Goal: Transaction & Acquisition: Purchase product/service

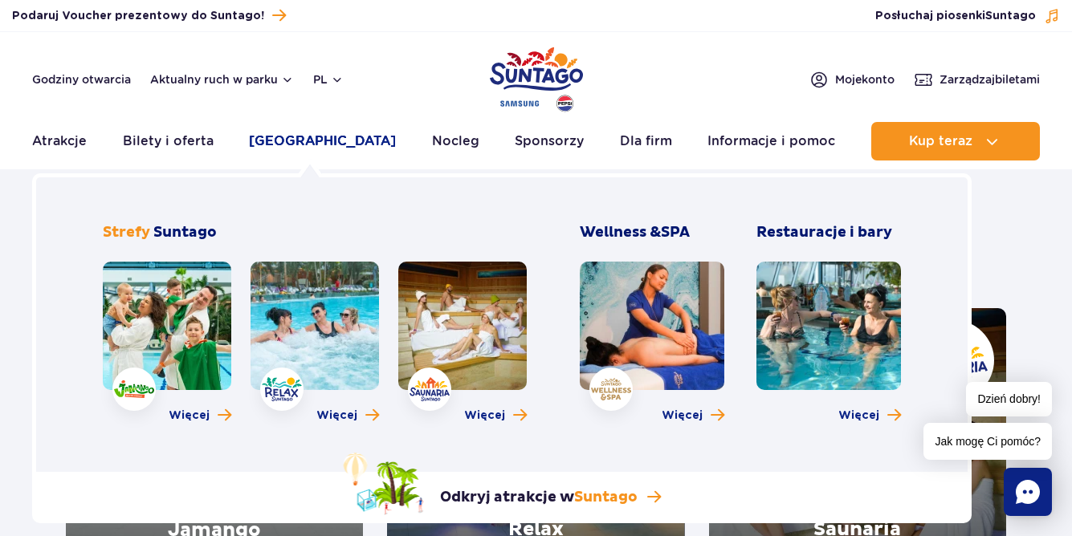
click at [321, 144] on link "[GEOGRAPHIC_DATA]" at bounding box center [322, 141] width 147 height 39
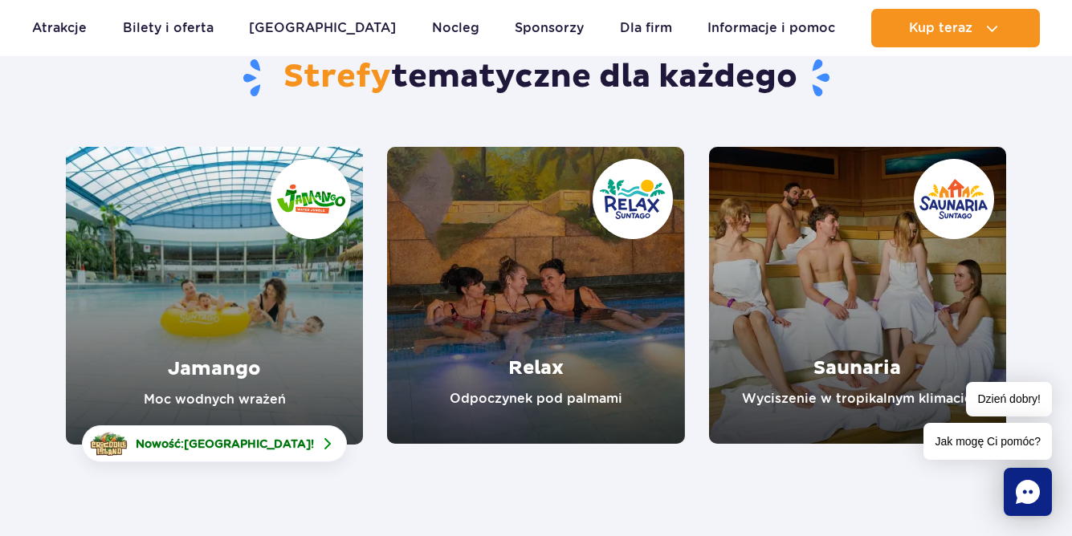
scroll to position [161, 0]
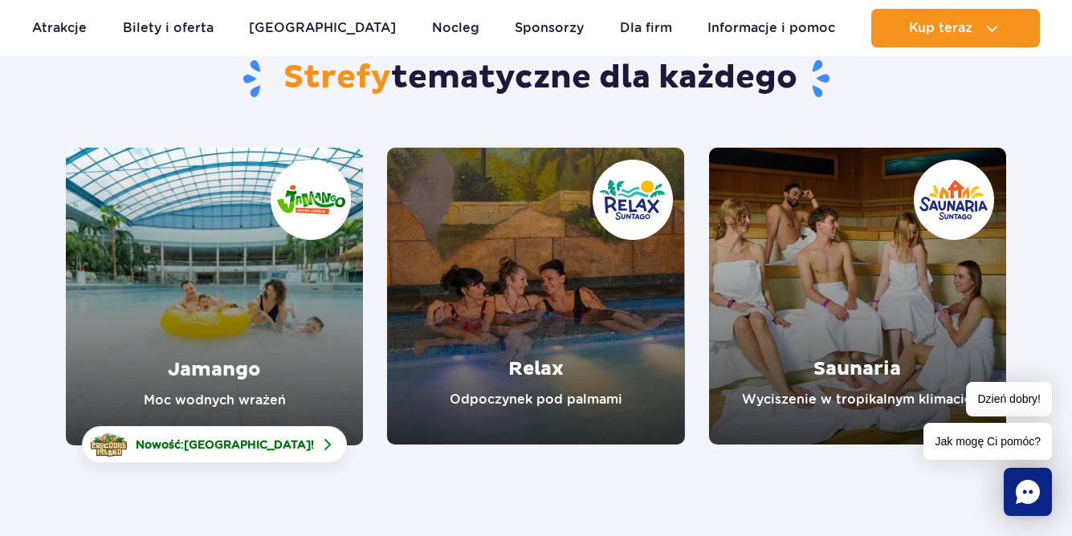
click at [221, 318] on link "Jamango" at bounding box center [214, 297] width 297 height 298
click at [635, 340] on link "Relax" at bounding box center [535, 296] width 297 height 297
click at [836, 262] on link "Saunaria" at bounding box center [857, 296] width 297 height 297
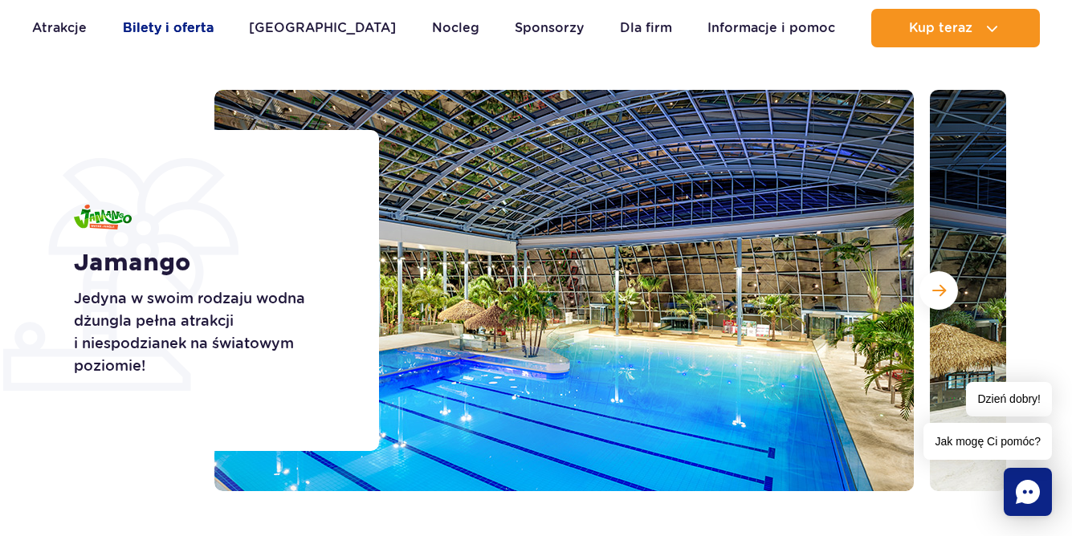
scroll to position [161, 0]
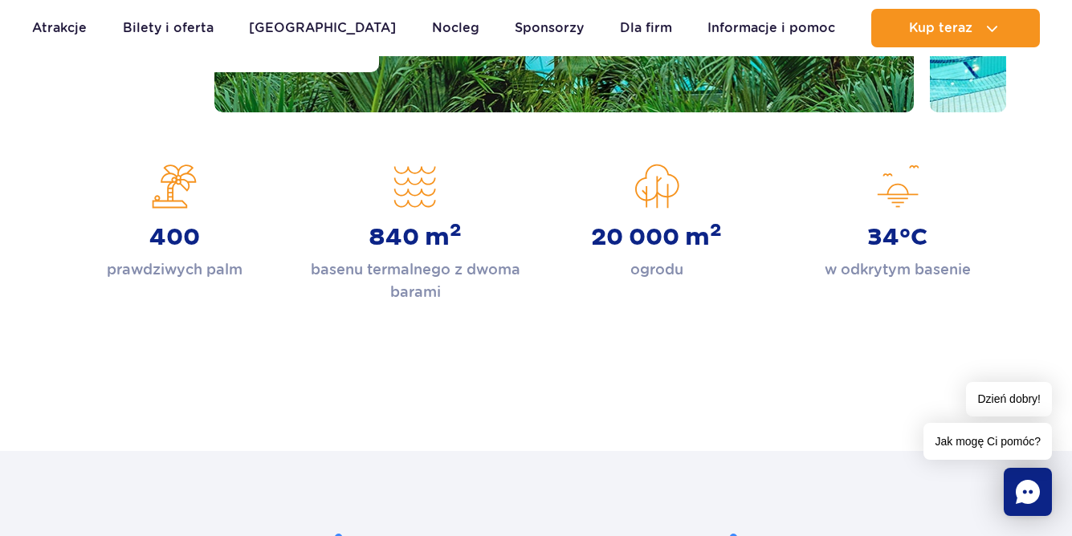
scroll to position [562, 0]
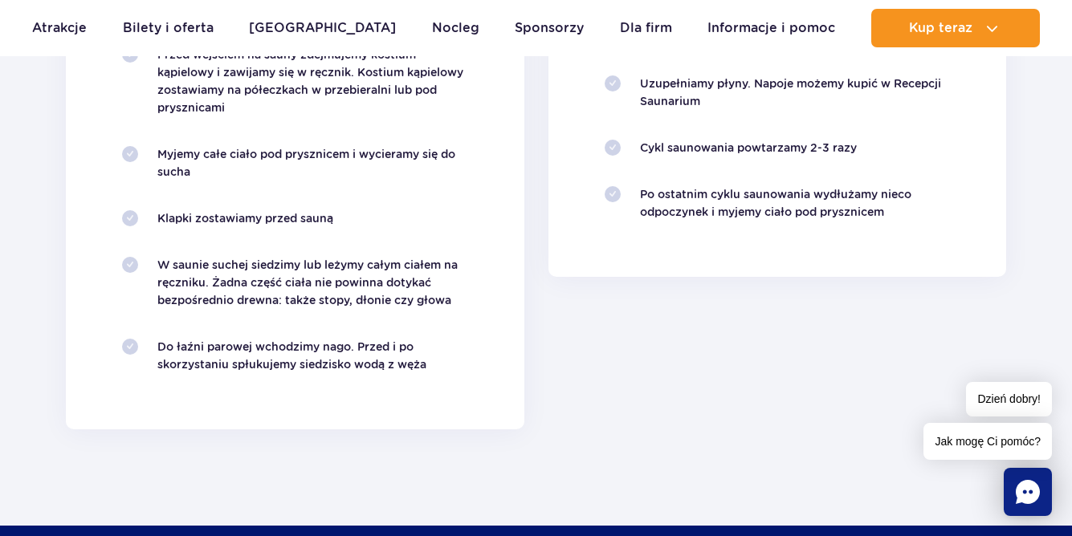
scroll to position [2007, 0]
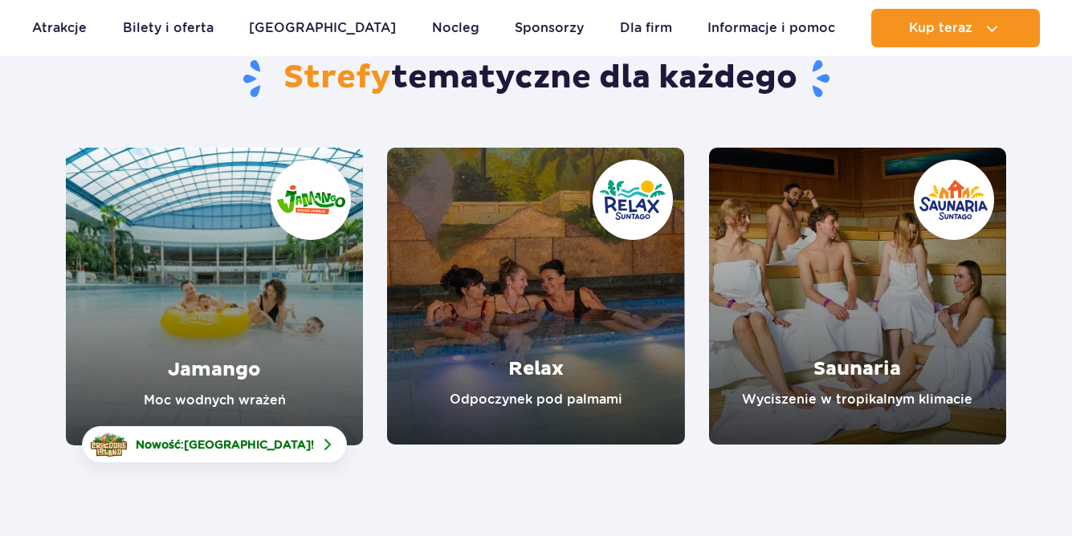
click at [243, 319] on link "Jamango" at bounding box center [214, 297] width 297 height 298
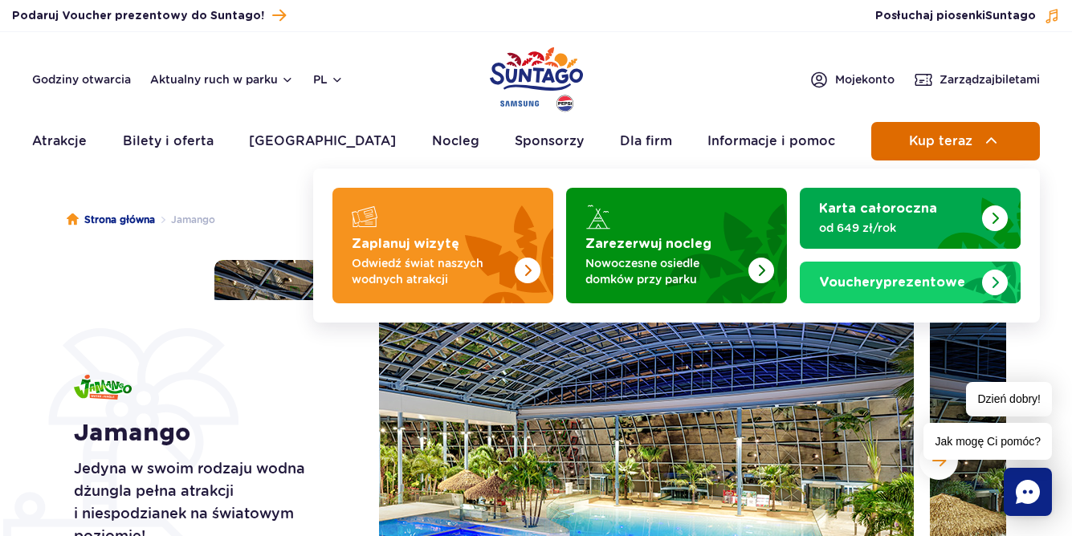
click at [931, 130] on button "Kup teraz" at bounding box center [955, 141] width 169 height 39
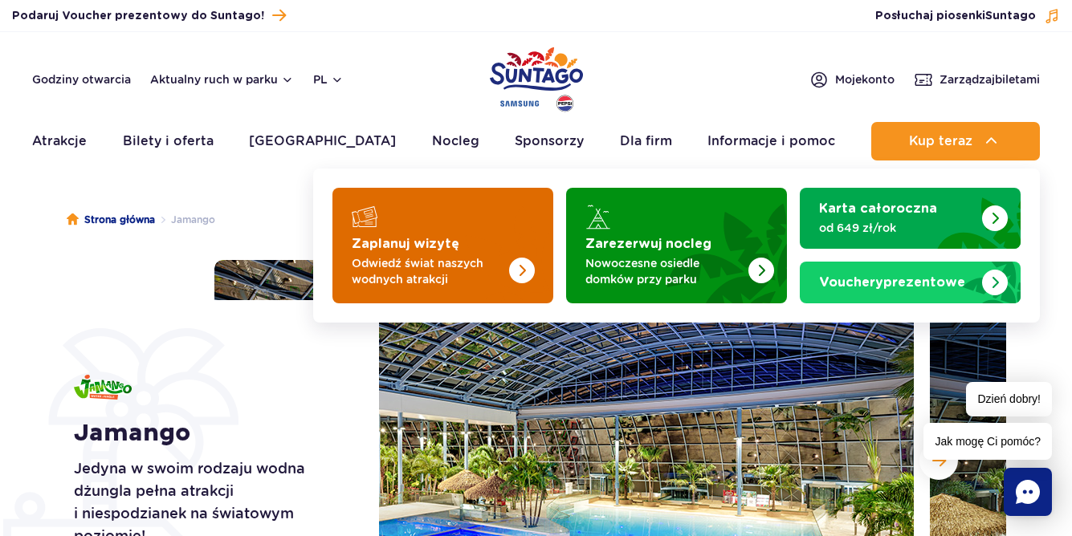
click at [512, 223] on img "Zaplanuj wizytę" at bounding box center [489, 240] width 128 height 125
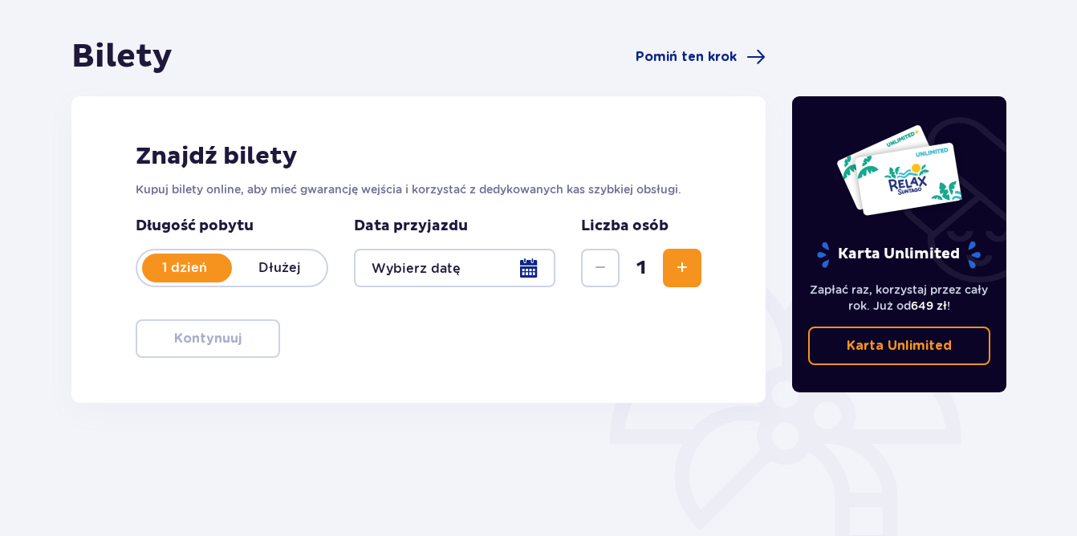
scroll to position [161, 0]
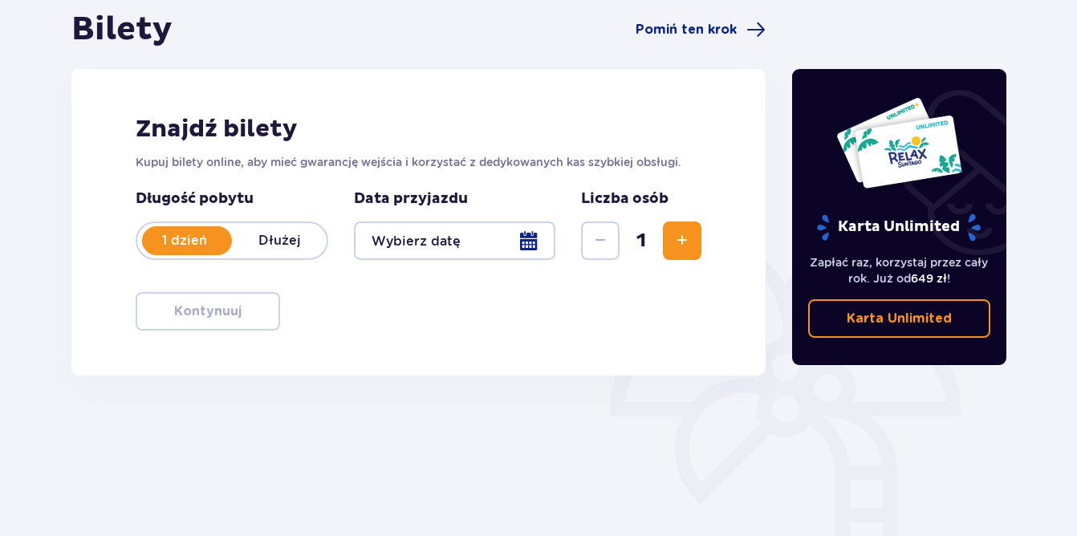
click at [686, 240] on span "Zwiększ" at bounding box center [682, 240] width 19 height 19
click at [515, 237] on div at bounding box center [454, 241] width 201 height 39
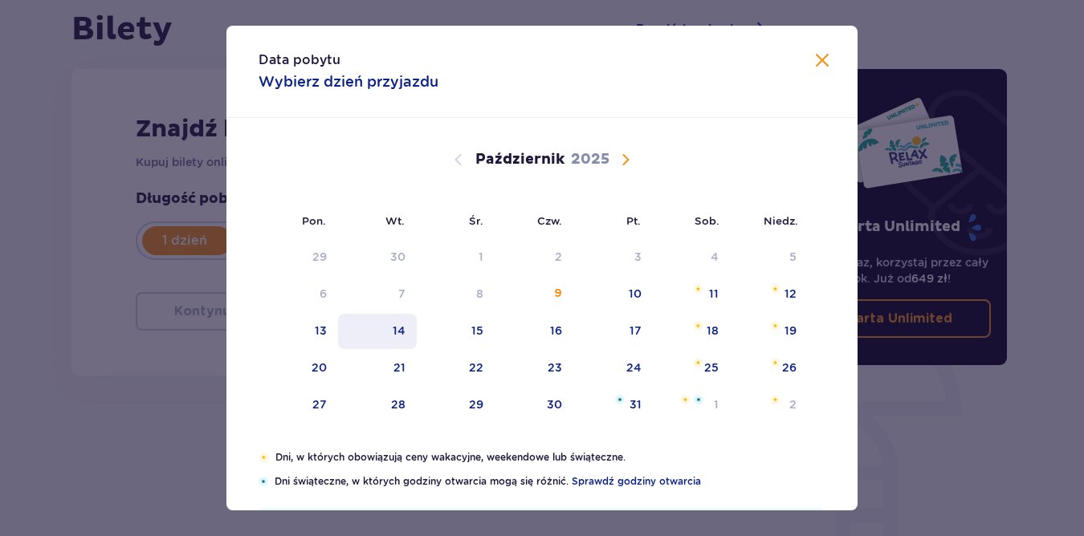
click at [379, 325] on div "14" at bounding box center [377, 331] width 79 height 35
type input "[DATE]"
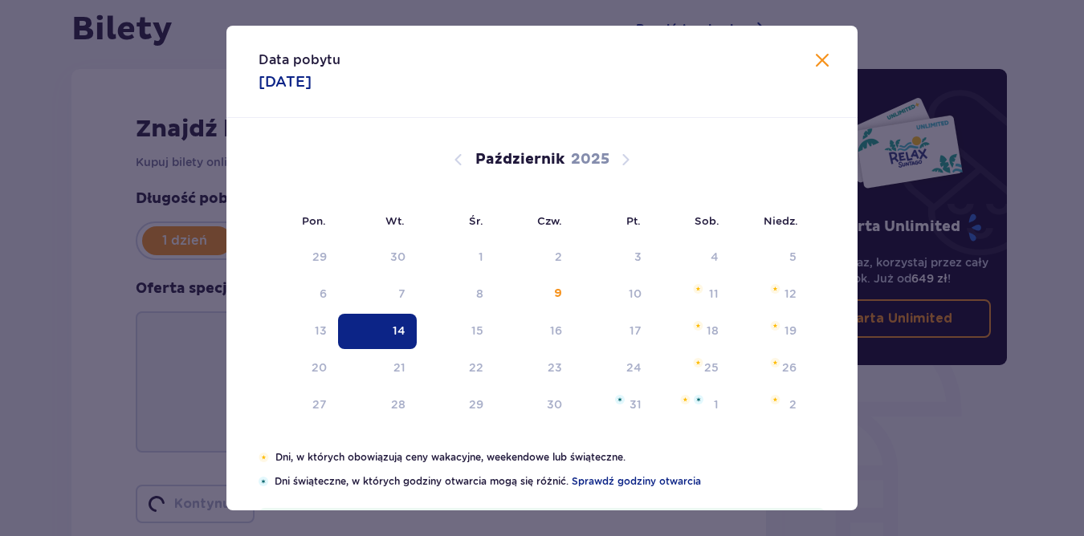
click at [825, 55] on div "Karta Unlimited Zapłać raz, korzystaj przez cały rok. Już od 649 zł ! Karta Unl…" at bounding box center [899, 289] width 241 height 559
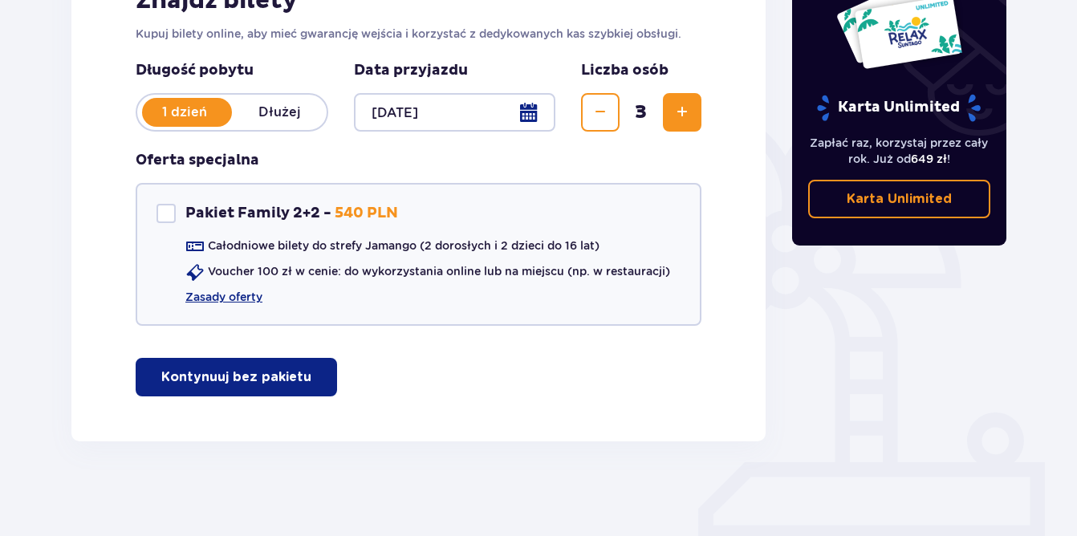
scroll to position [291, 0]
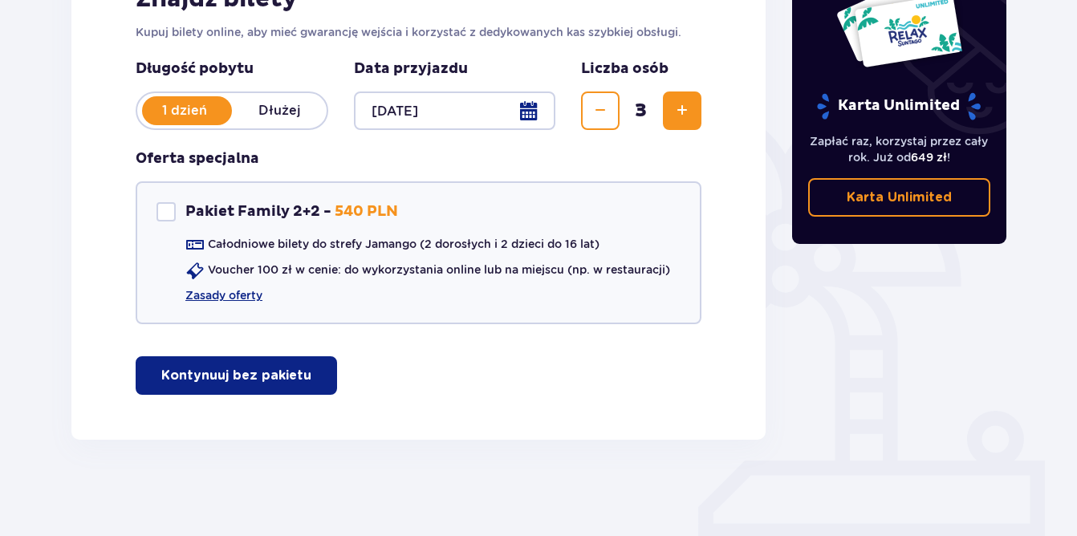
click at [278, 385] on p "Kontynuuj bez pakietu" at bounding box center [236, 376] width 150 height 18
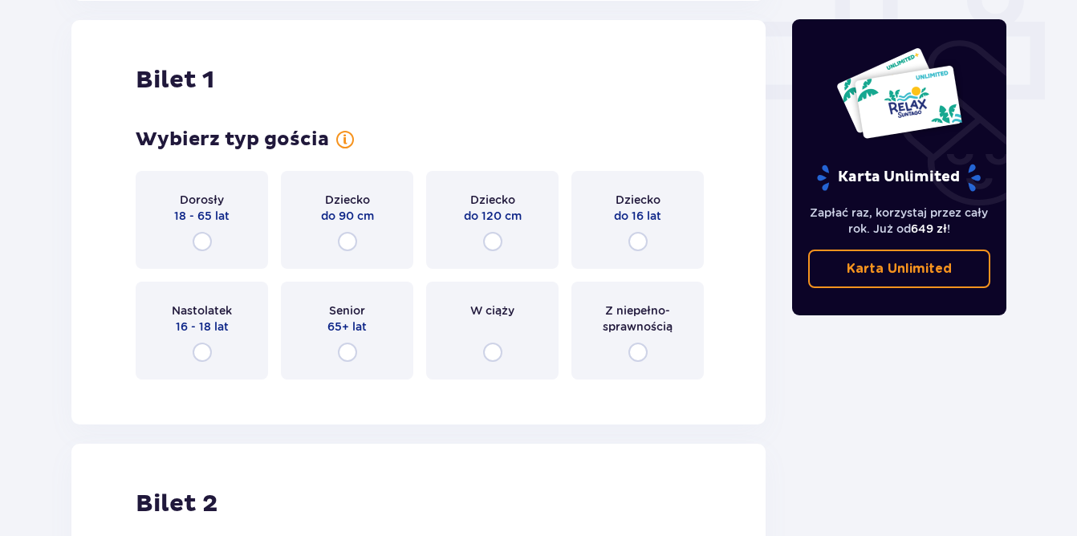
scroll to position [731, 0]
drag, startPoint x: 613, startPoint y: 253, endPoint x: 605, endPoint y: 257, distance: 8.3
click at [614, 252] on div "Dziecko do 16 lat" at bounding box center [638, 219] width 132 height 98
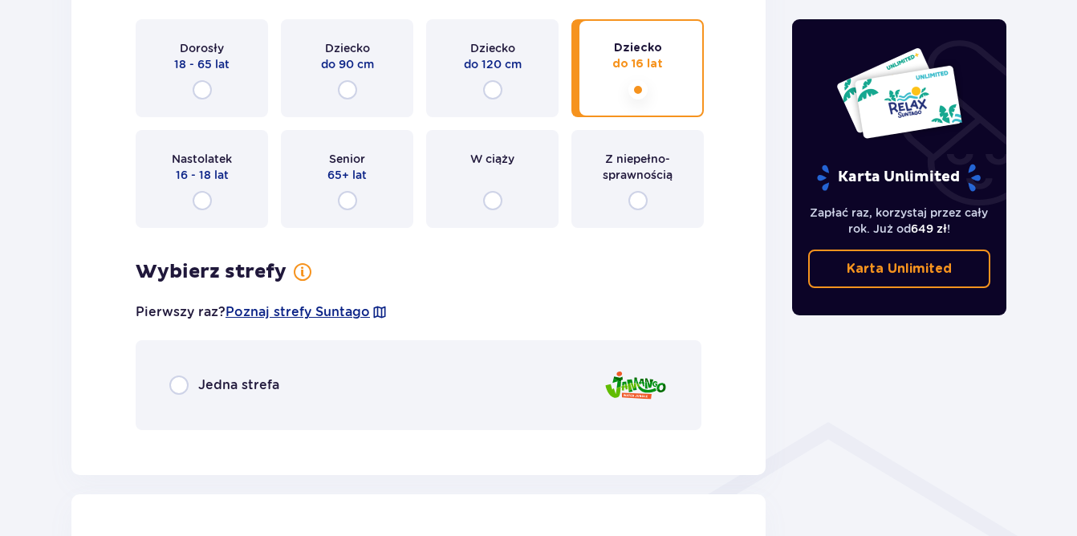
click at [187, 178] on span "16 - 18 lat" at bounding box center [202, 175] width 53 height 16
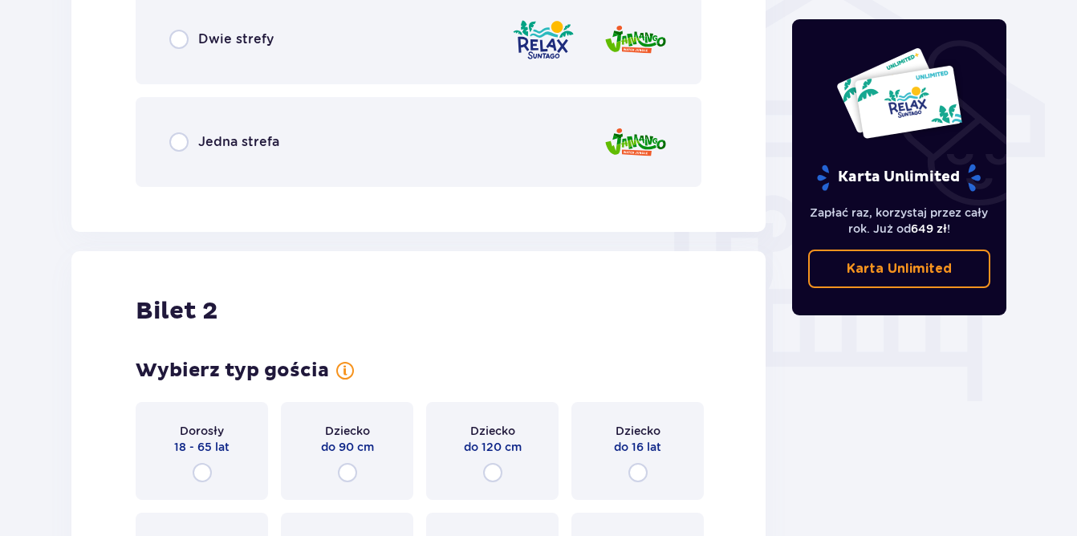
scroll to position [1363, 0]
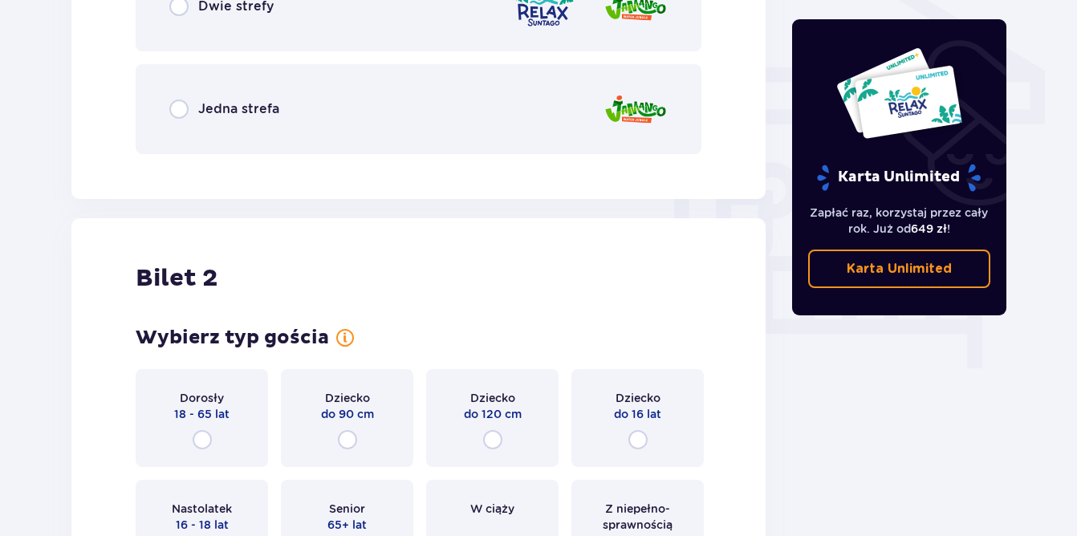
click at [174, 112] on input "radio" at bounding box center [178, 109] width 19 height 19
radio input "true"
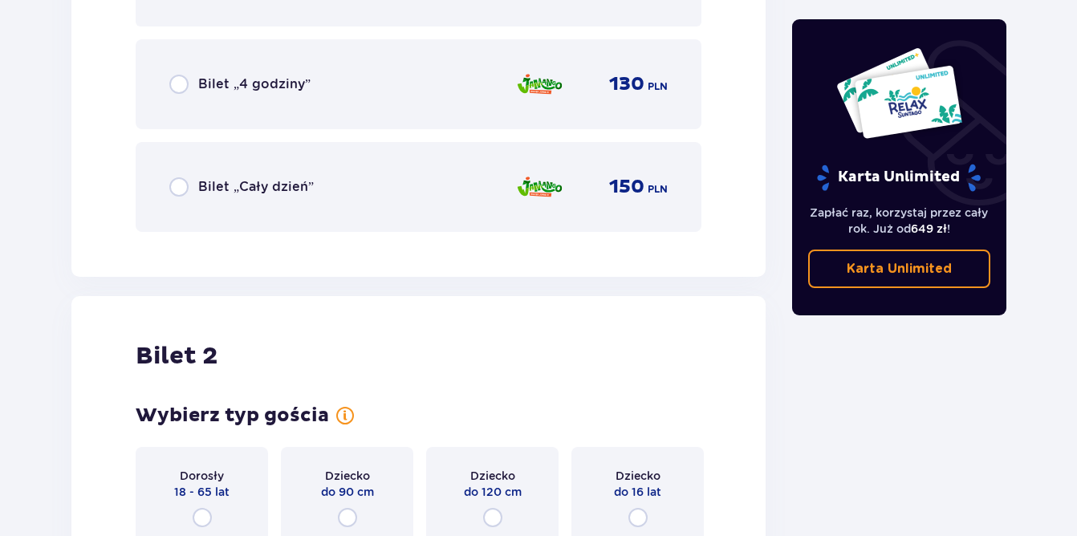
scroll to position [1771, 0]
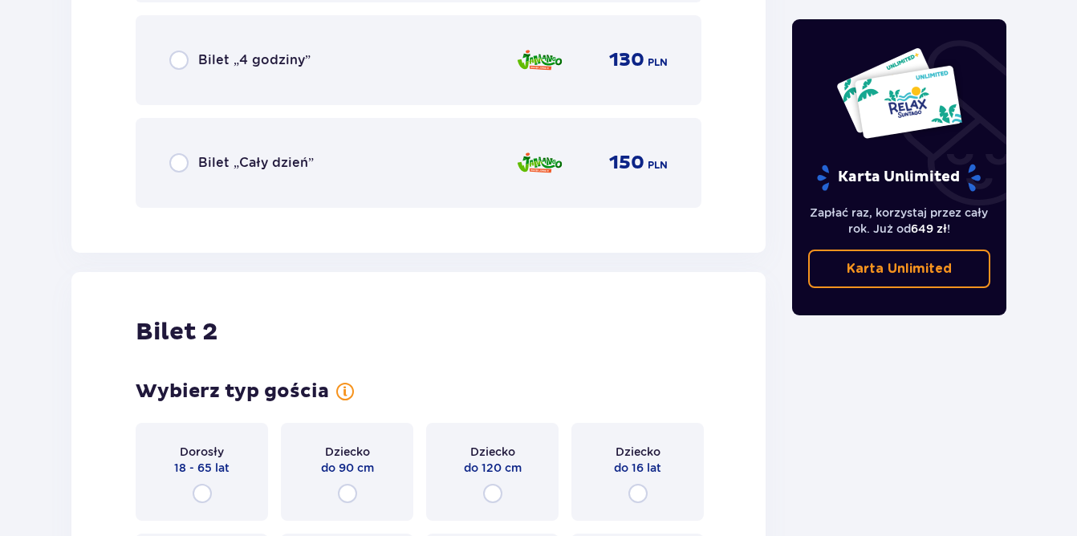
click at [177, 166] on input "radio" at bounding box center [178, 162] width 19 height 19
radio input "true"
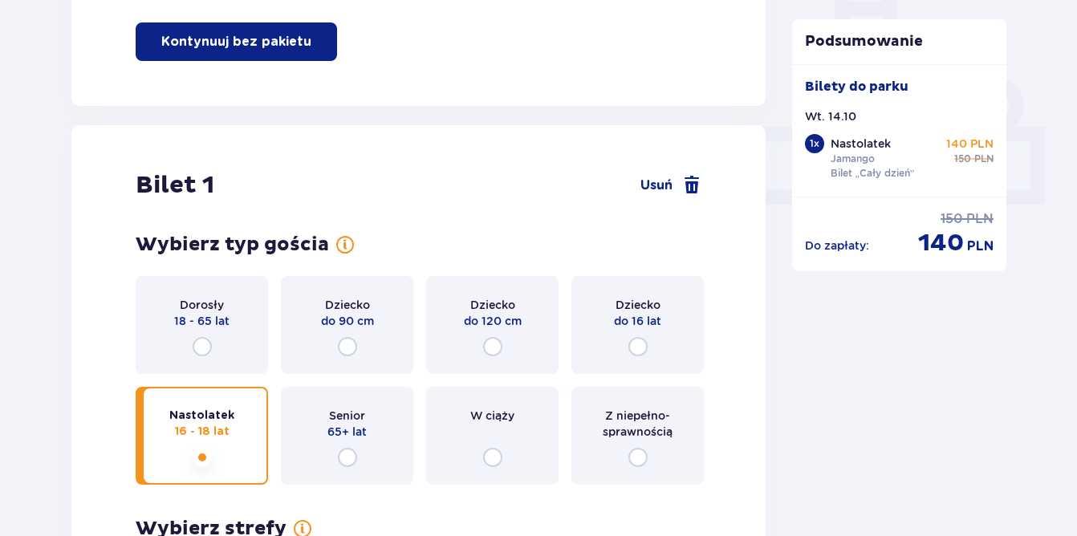
scroll to position [663, 0]
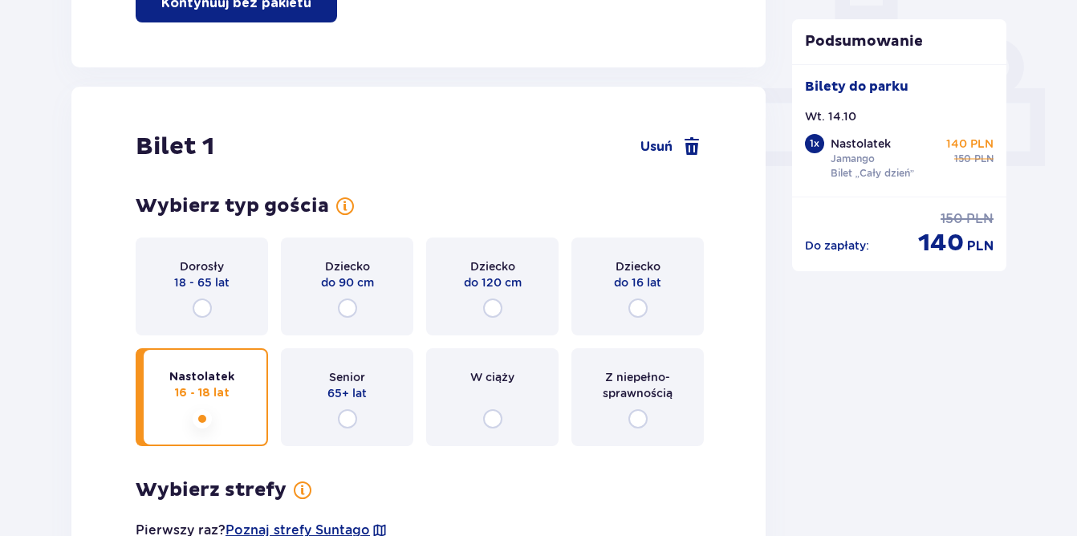
click at [464, 311] on div "Dziecko do 120 cm" at bounding box center [492, 287] width 132 height 98
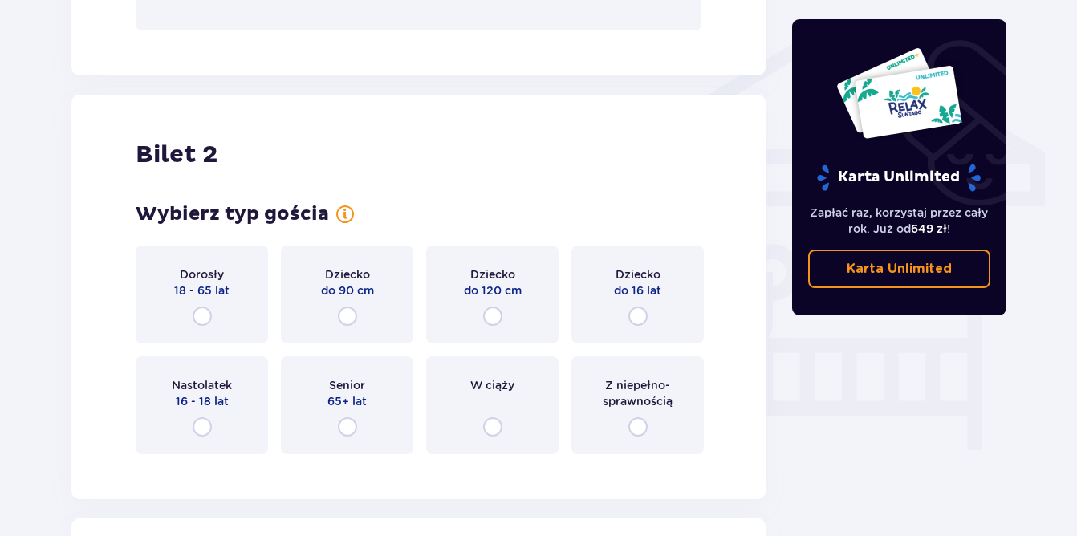
scroll to position [1283, 0]
click at [203, 421] on input "radio" at bounding box center [202, 425] width 19 height 19
radio input "true"
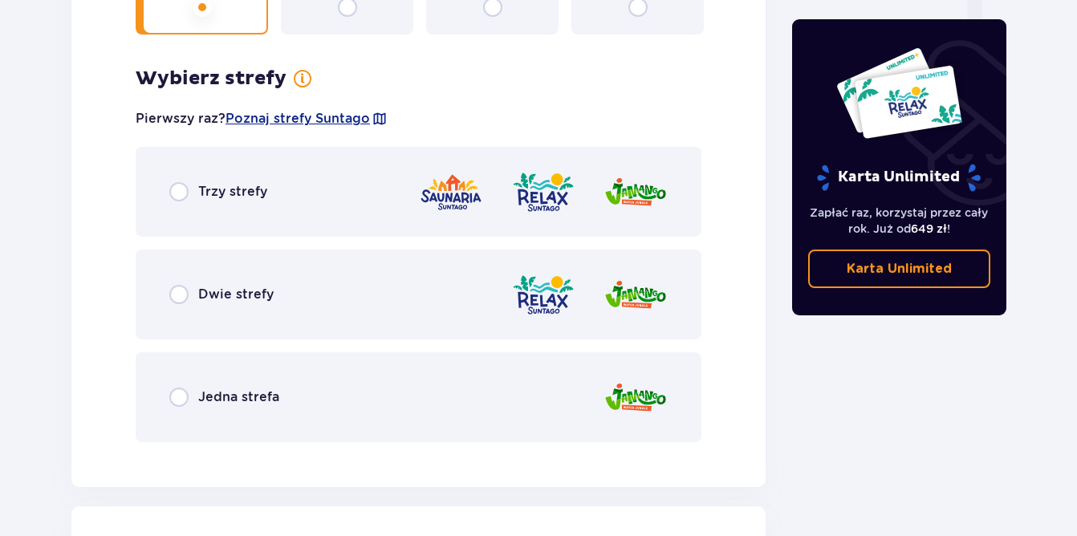
scroll to position [1748, 0]
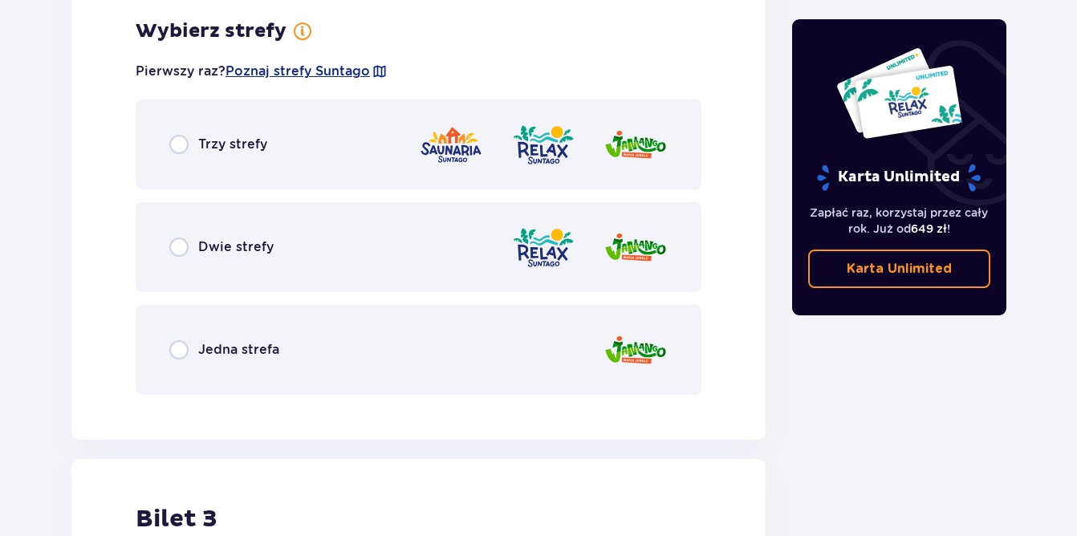
click at [169, 348] on input "radio" at bounding box center [178, 349] width 19 height 19
radio input "true"
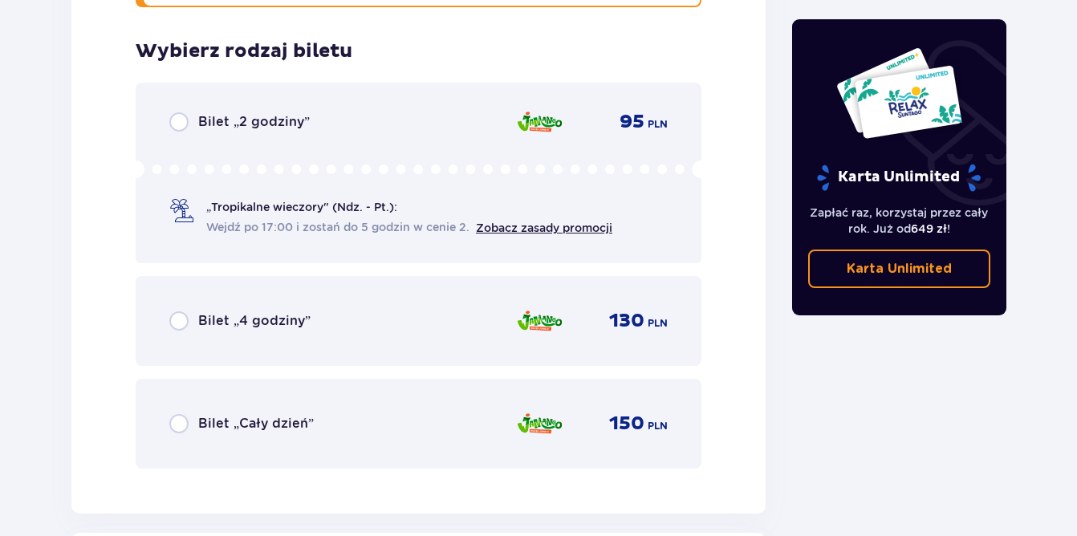
scroll to position [2156, 0]
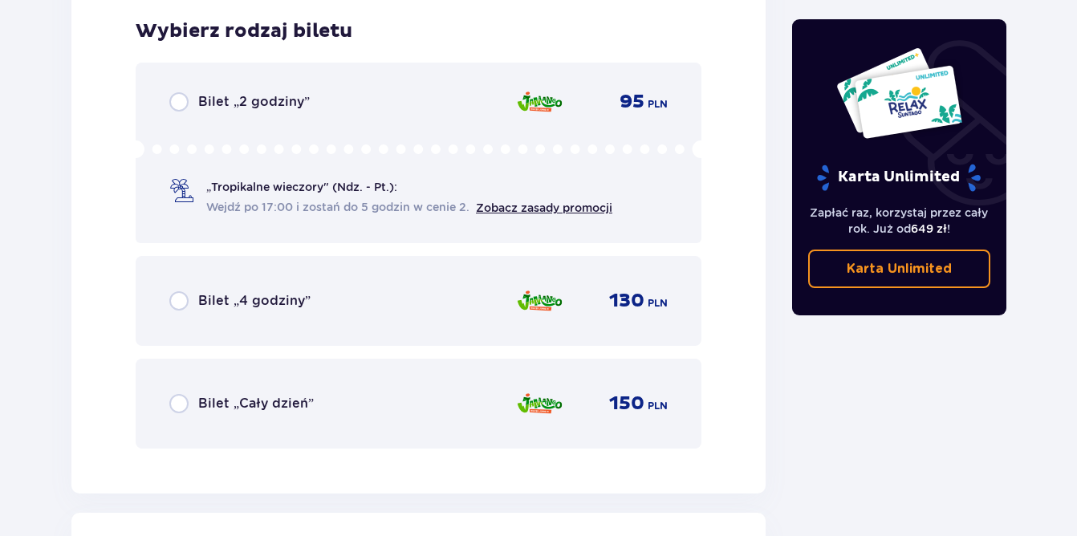
click at [181, 409] on input "radio" at bounding box center [178, 403] width 19 height 19
radio input "true"
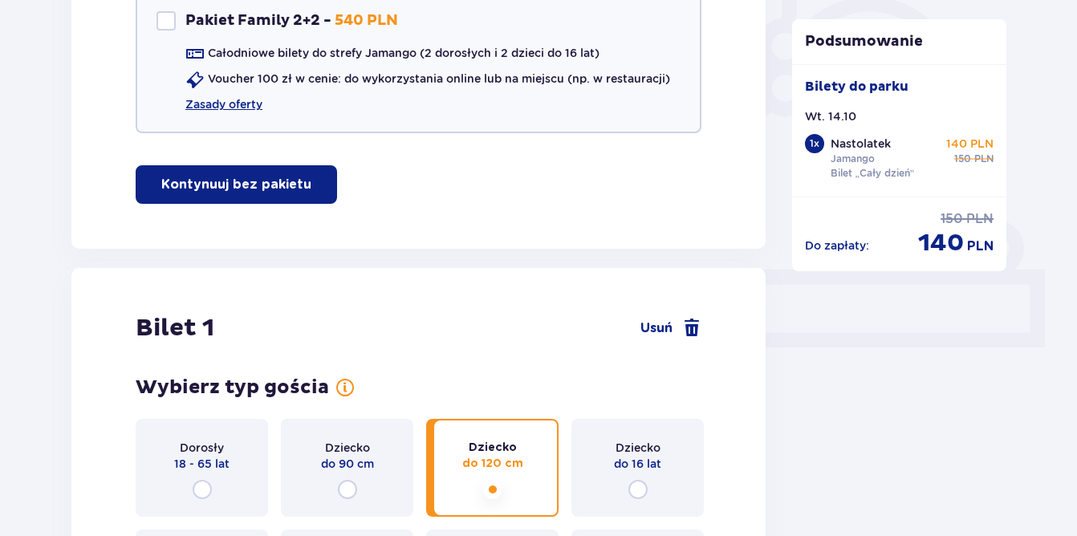
scroll to position [642, 0]
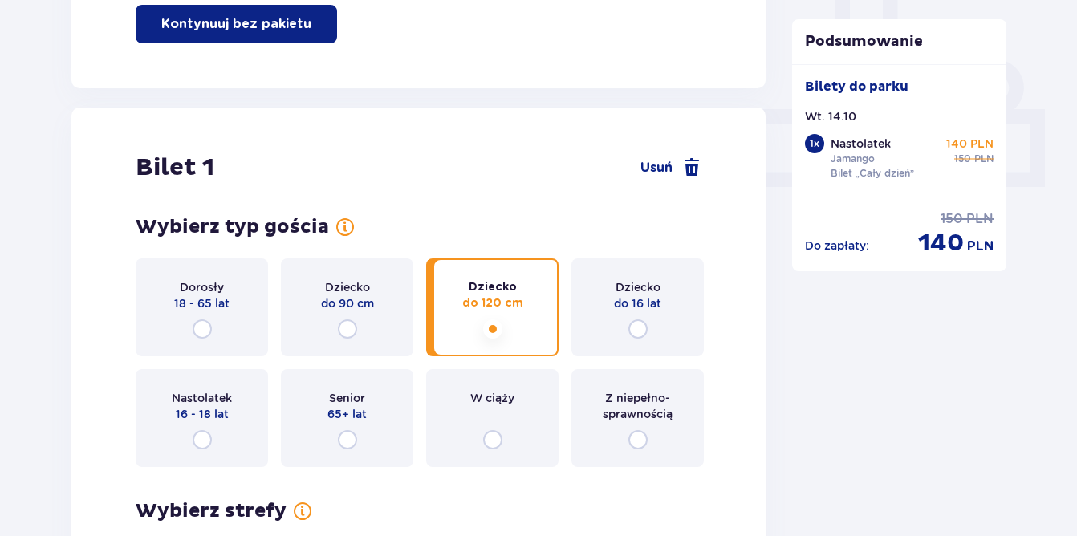
click at [619, 327] on div "Dziecko do 16 lat" at bounding box center [638, 307] width 132 height 98
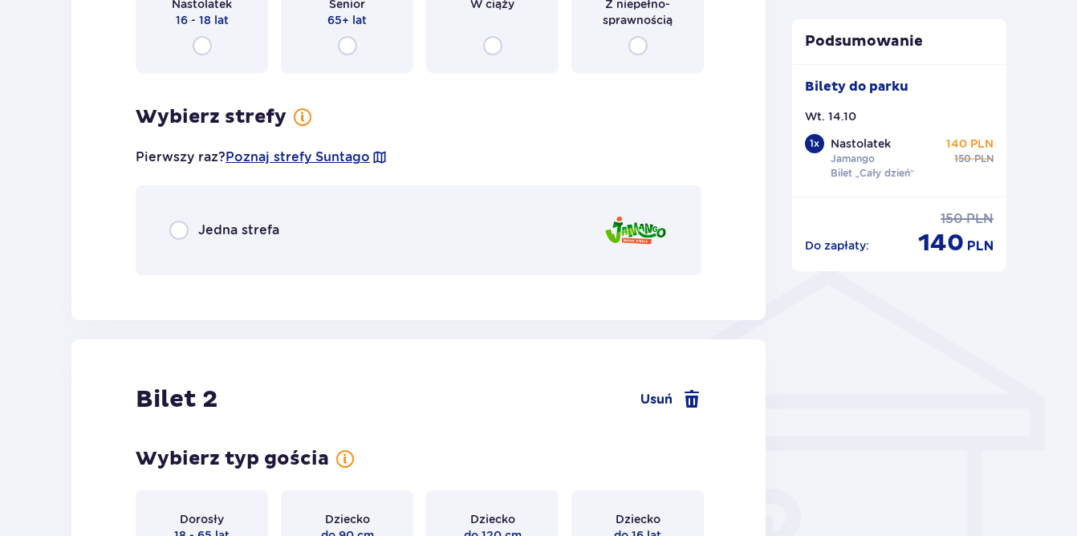
scroll to position [1042, 0]
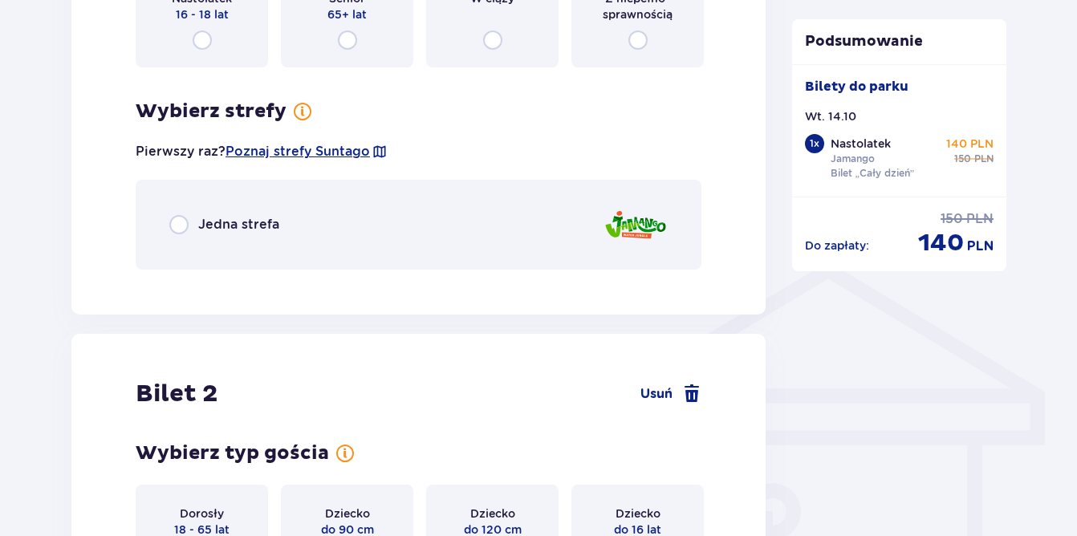
click at [181, 237] on div "Jedna strefa" at bounding box center [419, 225] width 566 height 90
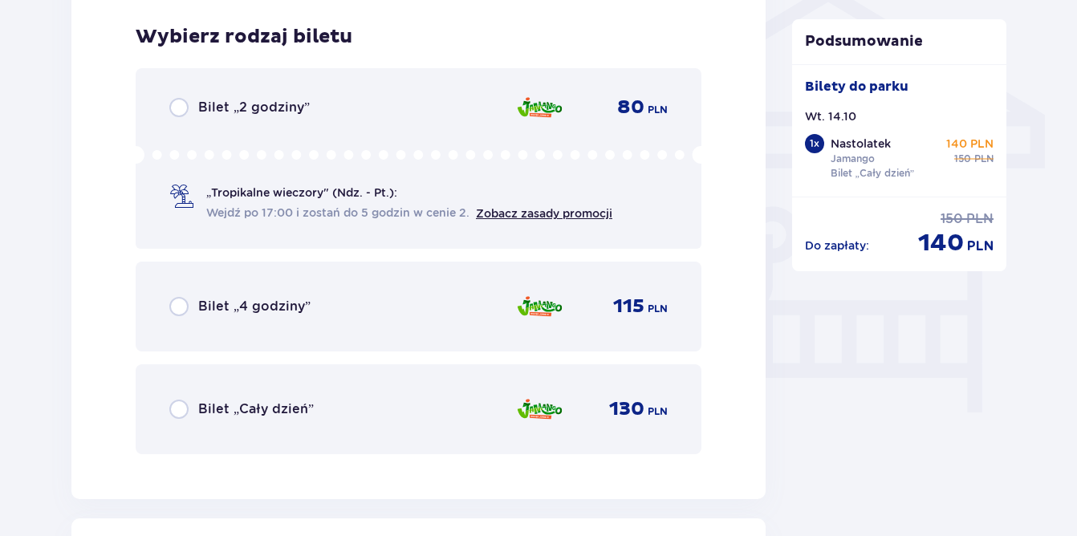
scroll to position [1325, 0]
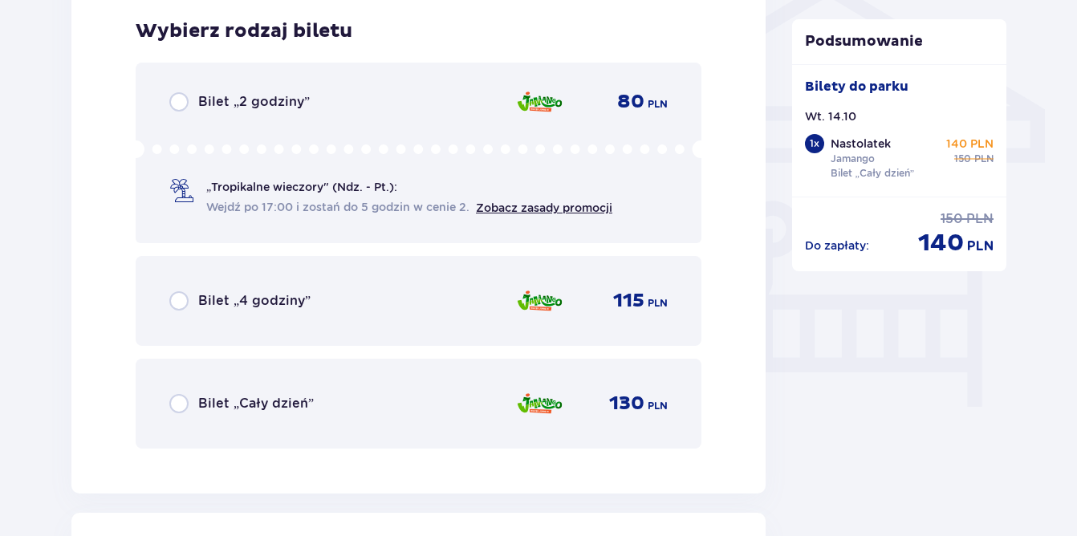
click at [176, 401] on input "radio" at bounding box center [178, 403] width 19 height 19
radio input "true"
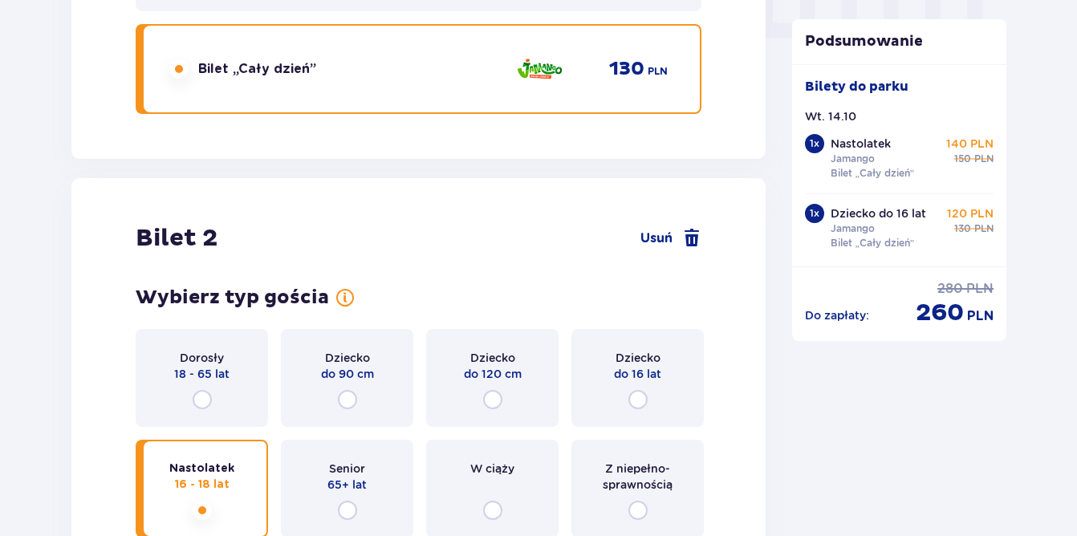
scroll to position [3111, 0]
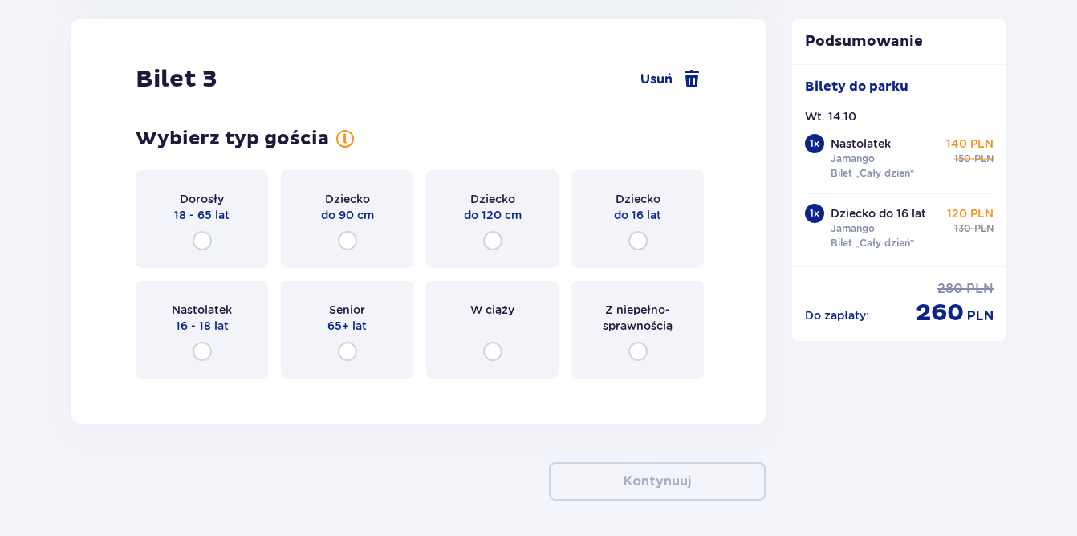
click at [194, 235] on input "radio" at bounding box center [202, 240] width 19 height 19
radio input "true"
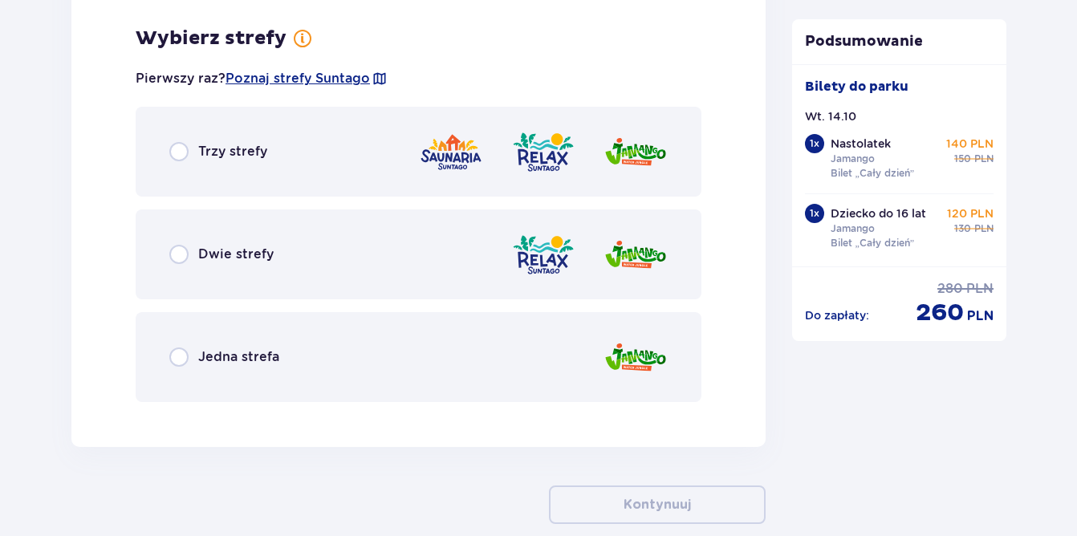
scroll to position [3503, 0]
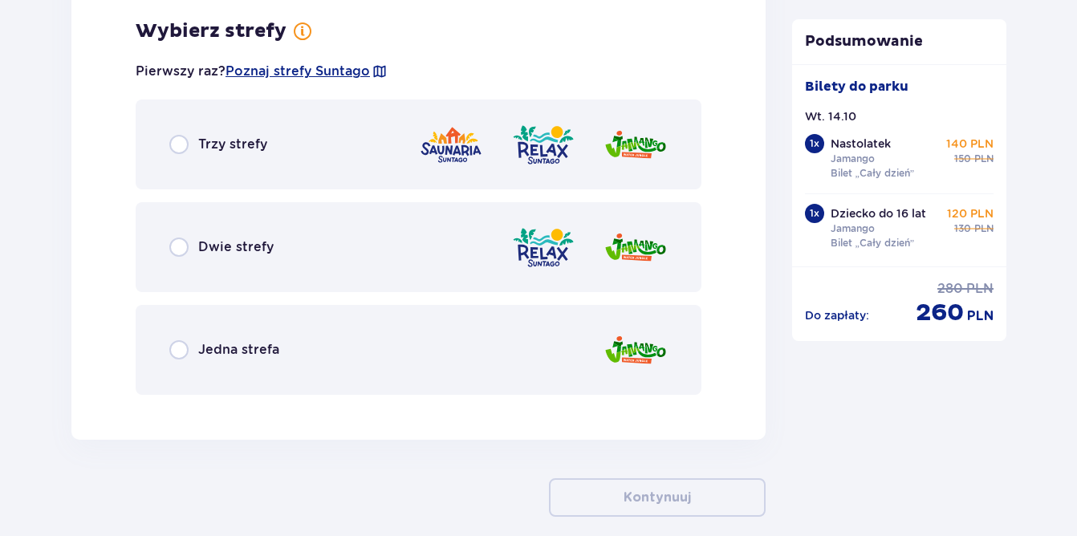
click at [181, 347] on input "radio" at bounding box center [178, 349] width 19 height 19
radio input "true"
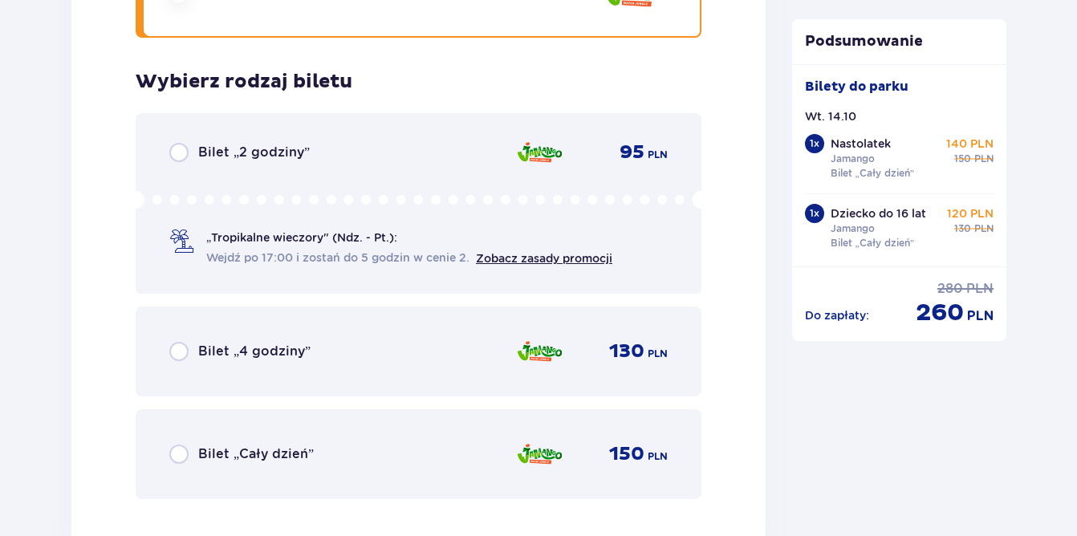
scroll to position [3911, 0]
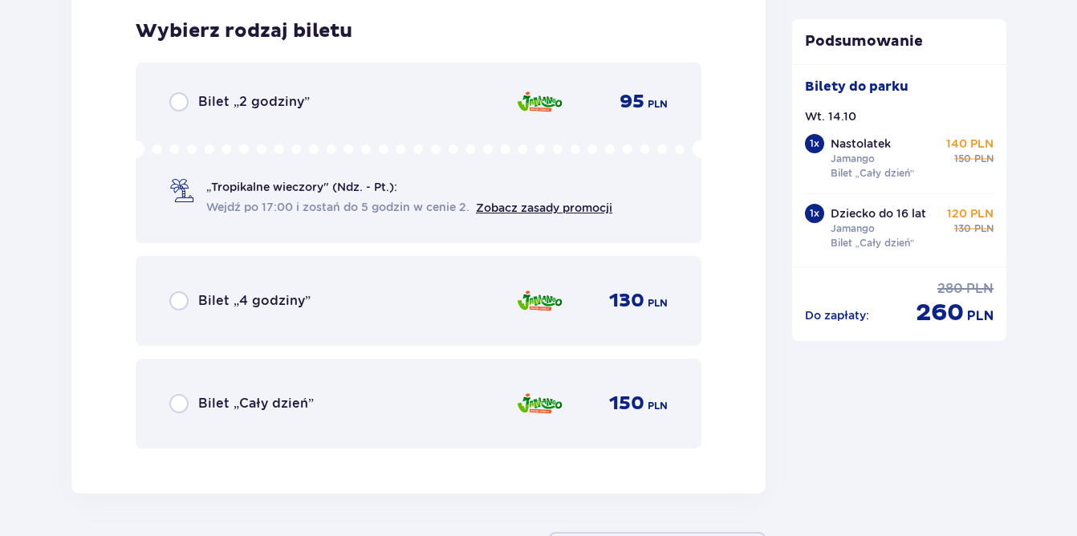
click at [193, 406] on div "Bilet „Cały dzień”" at bounding box center [241, 403] width 144 height 19
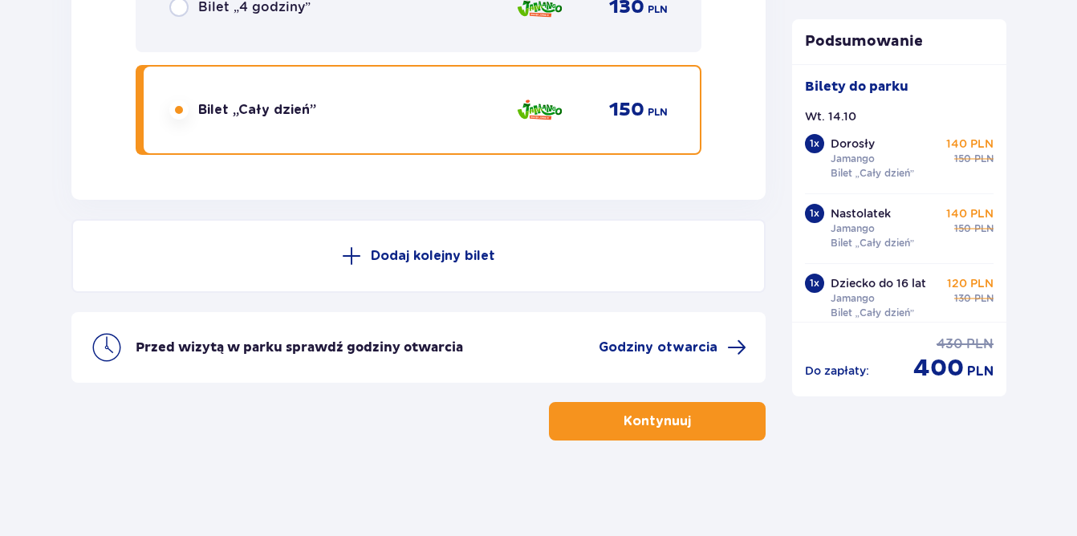
scroll to position [4206, 0]
click at [505, 266] on button "Dodaj kolejny bilet" at bounding box center [418, 255] width 694 height 74
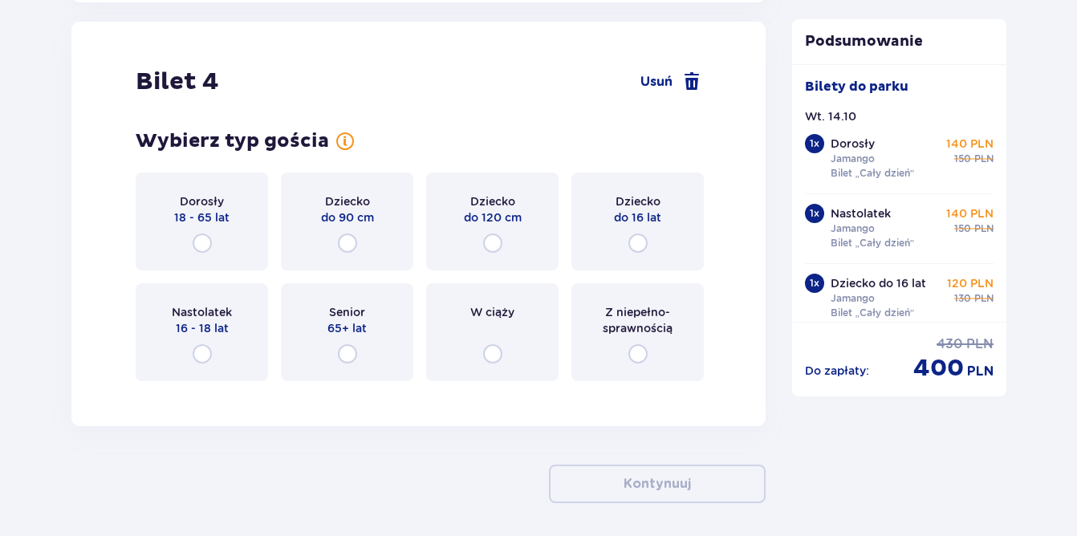
scroll to position [4405, 0]
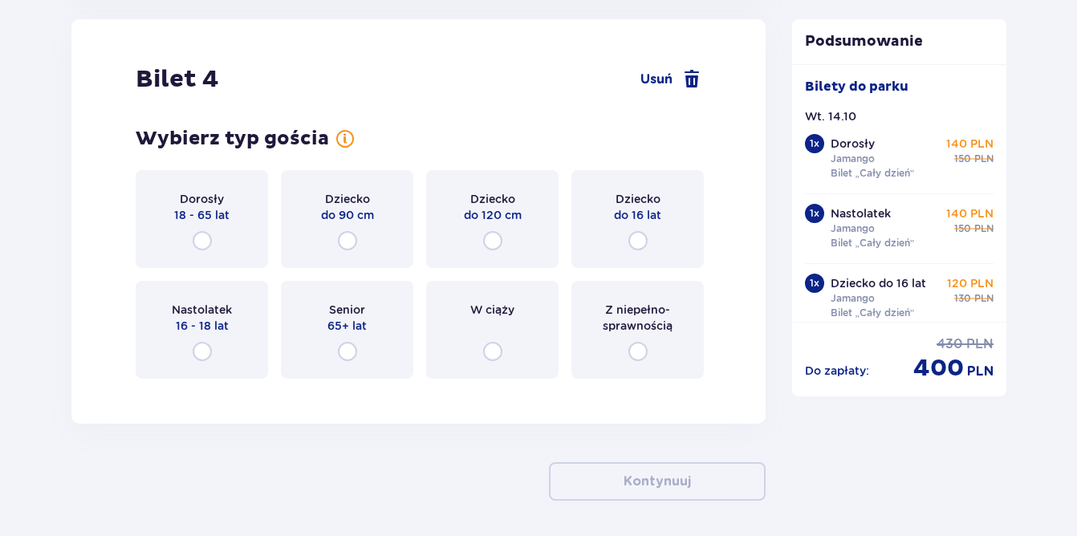
click at [199, 215] on span "18 - 65 lat" at bounding box center [201, 215] width 55 height 16
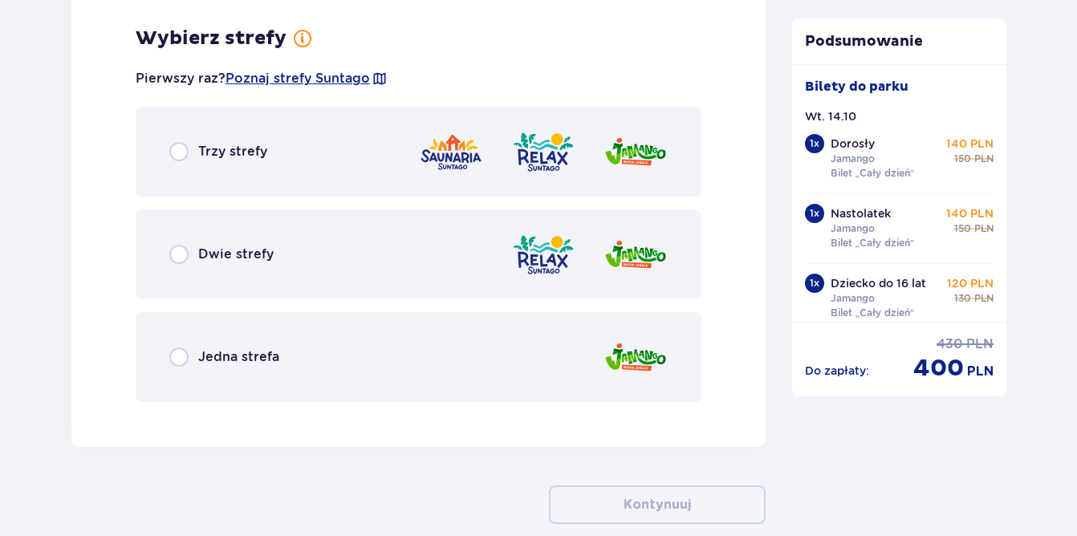
scroll to position [4796, 0]
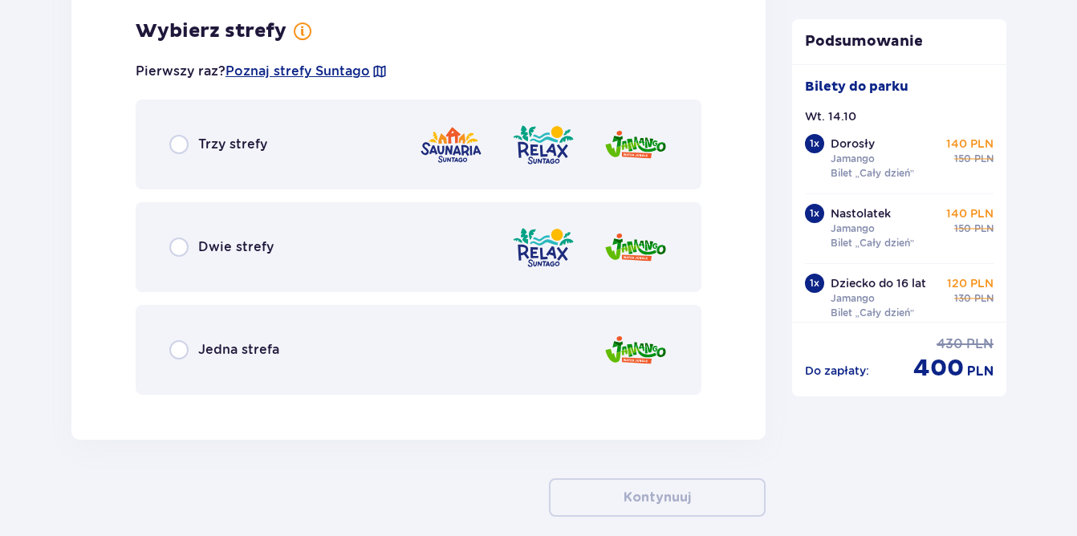
click at [179, 348] on input "radio" at bounding box center [178, 349] width 19 height 19
radio input "true"
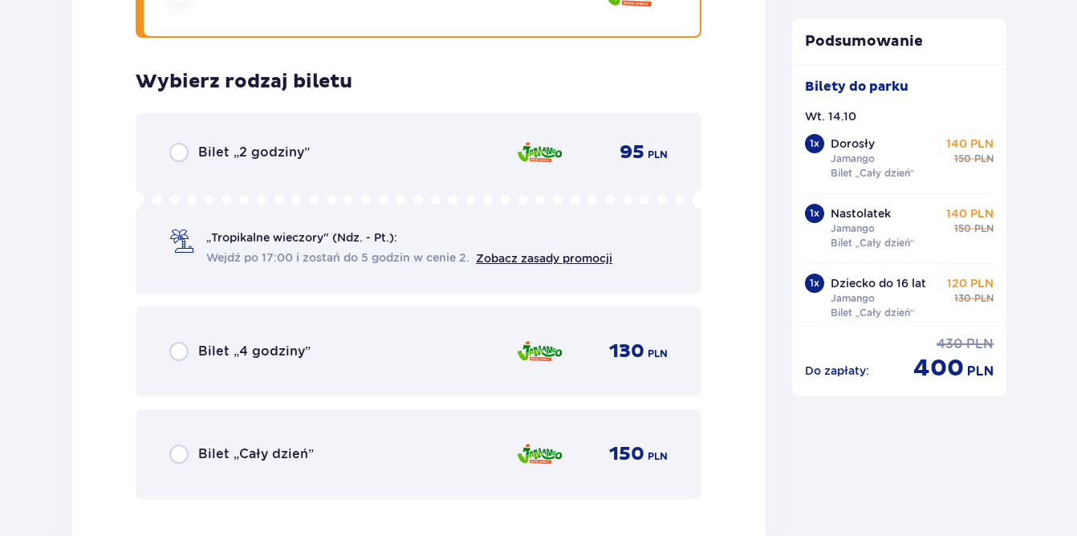
scroll to position [5204, 0]
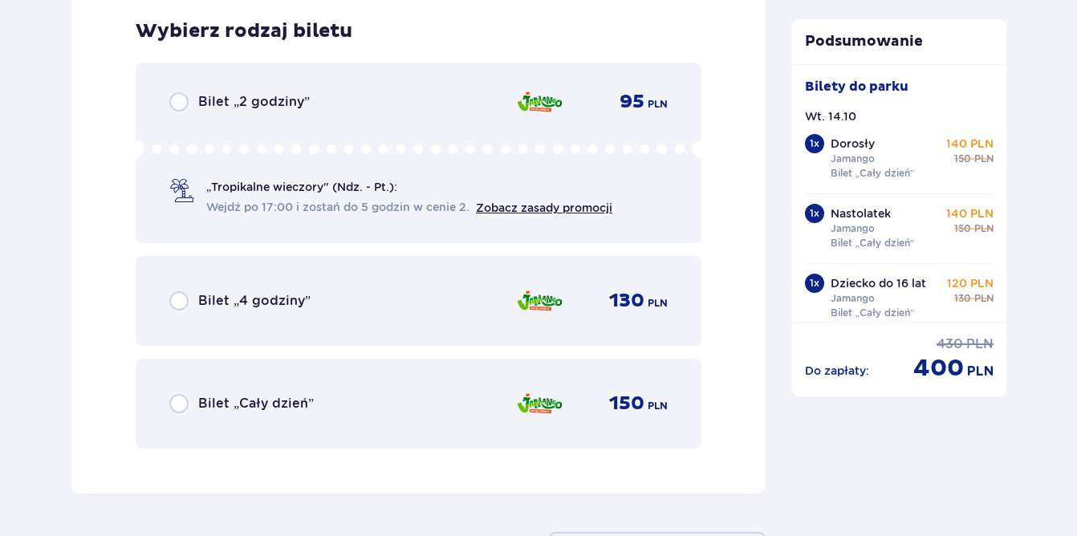
click at [167, 398] on div "Bilet „Cały dzień” 150 PLN" at bounding box center [419, 404] width 566 height 90
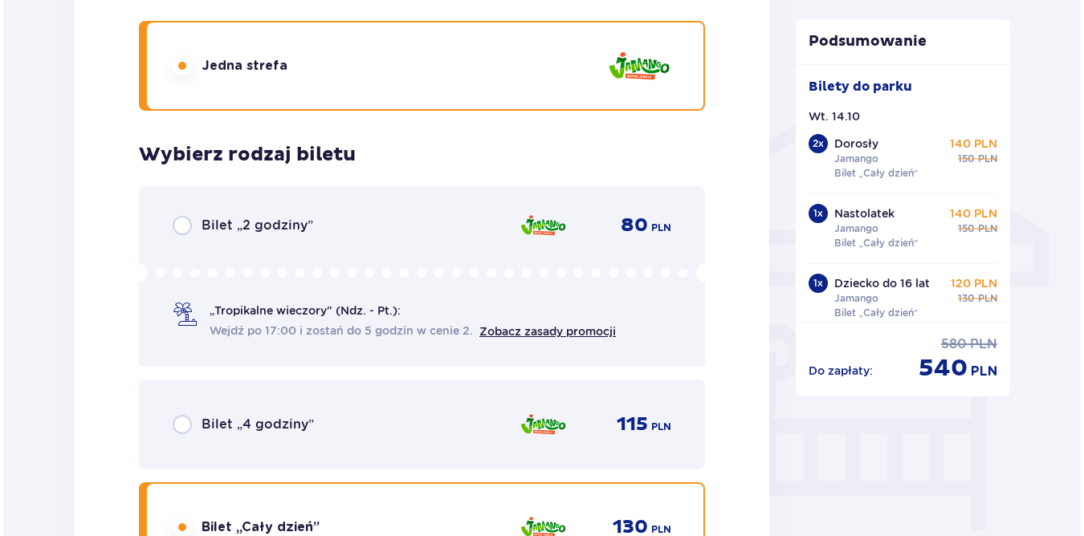
scroll to position [1084, 0]
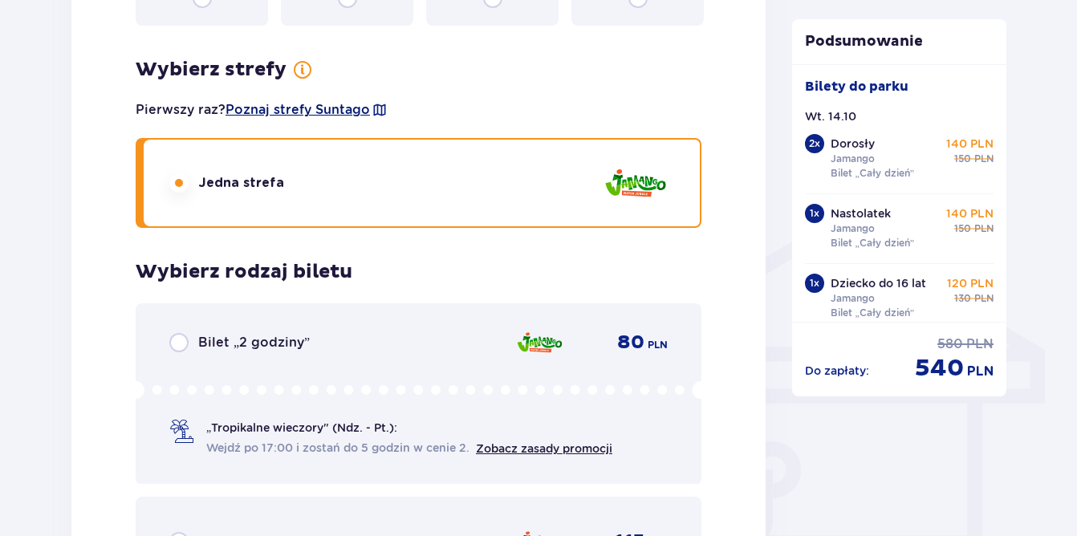
click at [271, 110] on span "Poznaj strefy Suntago" at bounding box center [298, 110] width 144 height 18
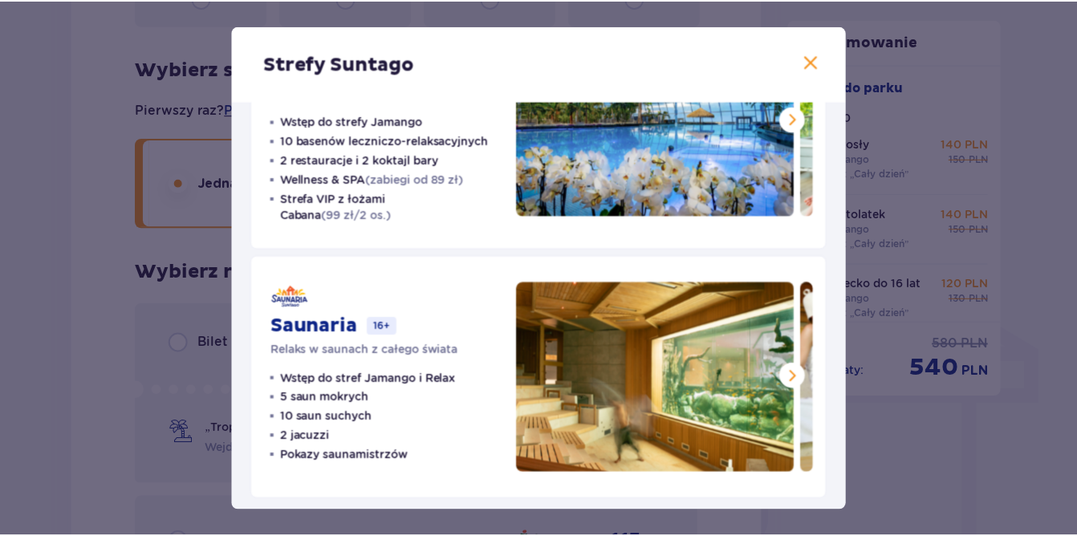
scroll to position [387, 0]
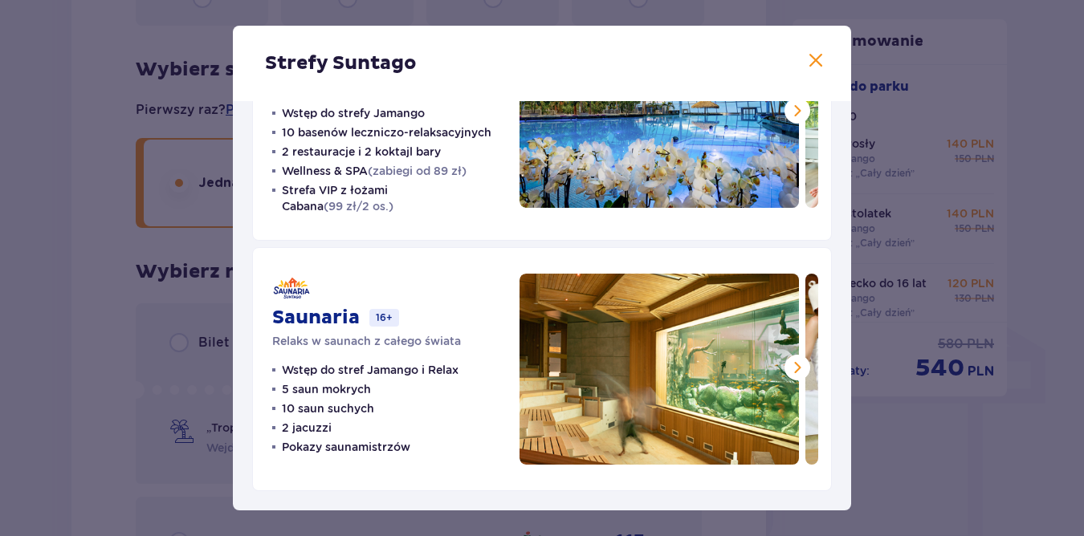
click at [808, 63] on span at bounding box center [815, 60] width 19 height 19
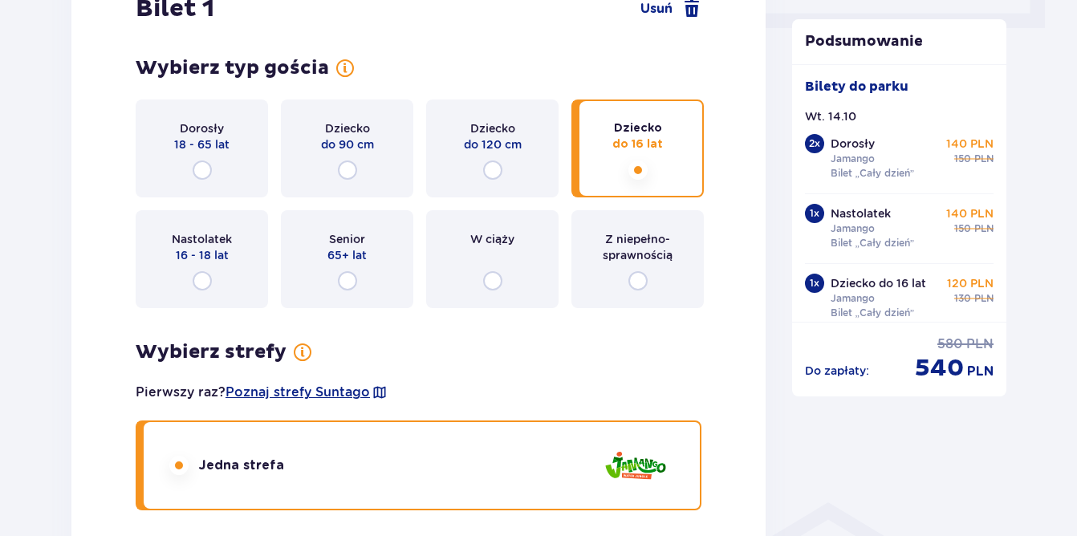
scroll to position [763, 0]
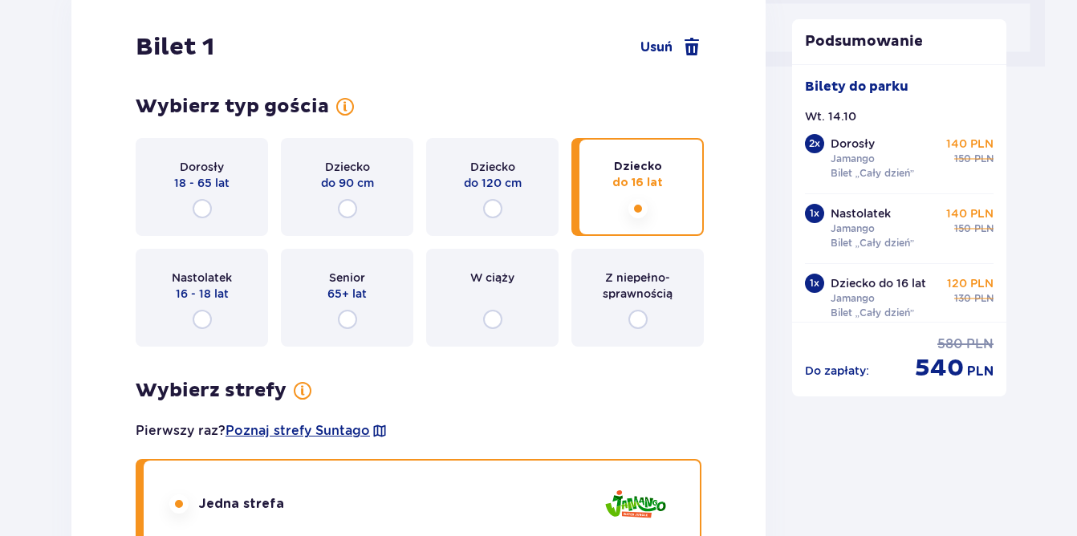
click at [295, 397] on span at bounding box center [302, 390] width 19 height 19
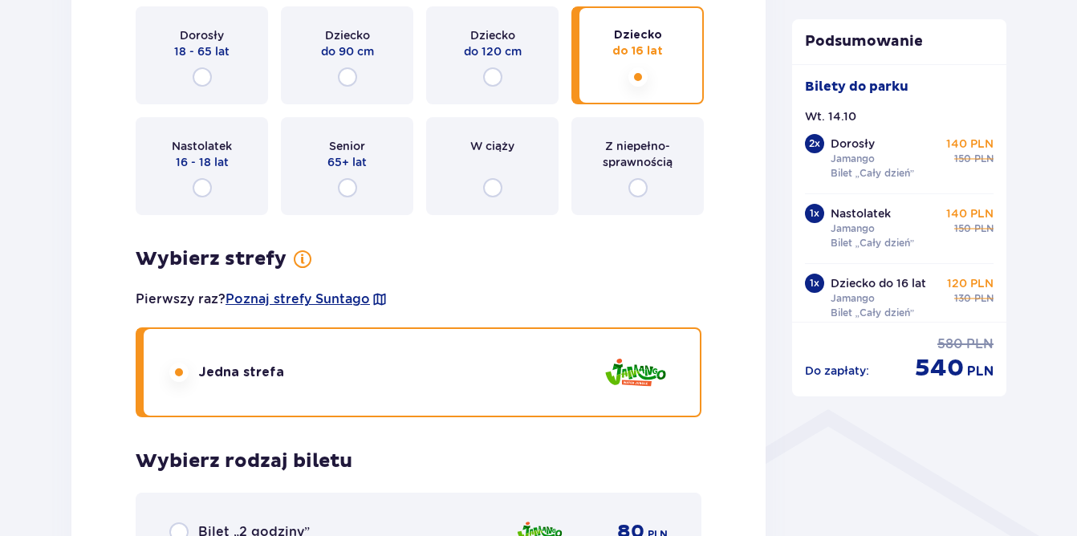
scroll to position [923, 0]
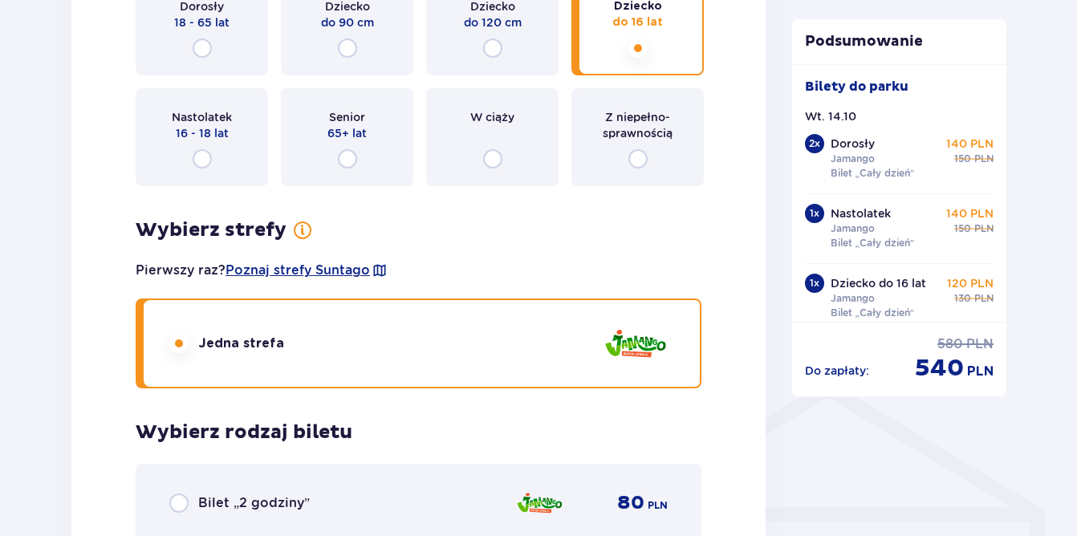
drag, startPoint x: 174, startPoint y: 332, endPoint x: 209, endPoint y: 352, distance: 40.3
click at [173, 332] on div "Jedna strefa" at bounding box center [419, 344] width 566 height 90
click at [209, 352] on span "Jedna strefa" at bounding box center [241, 344] width 86 height 18
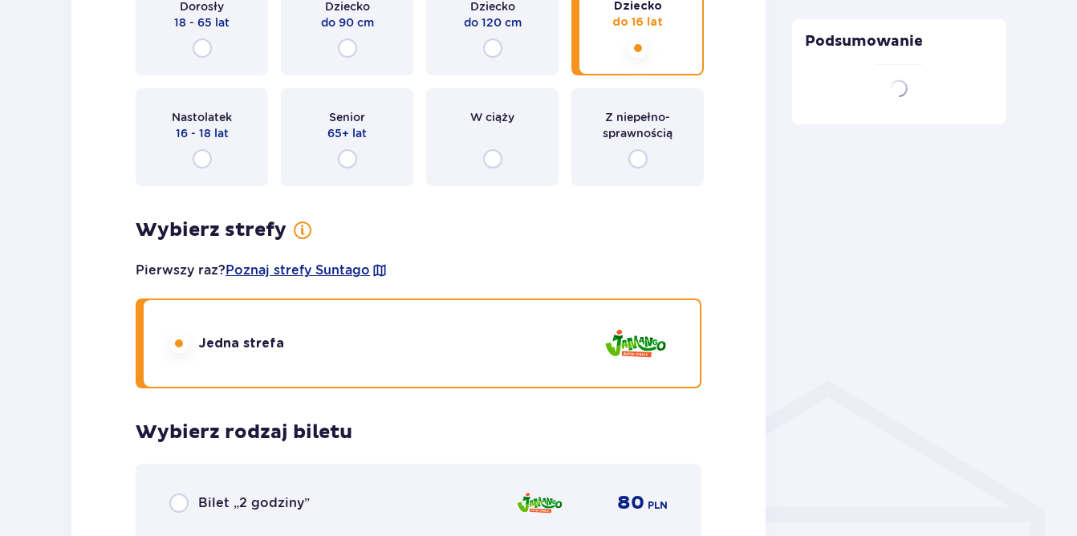
click at [182, 341] on input "radio" at bounding box center [178, 343] width 19 height 19
radio input "true"
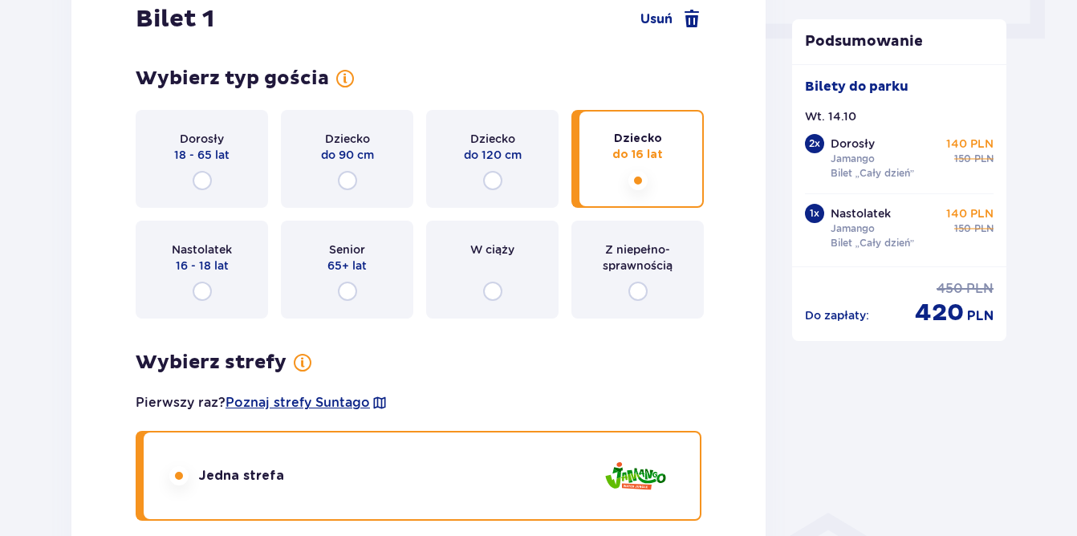
scroll to position [763, 0]
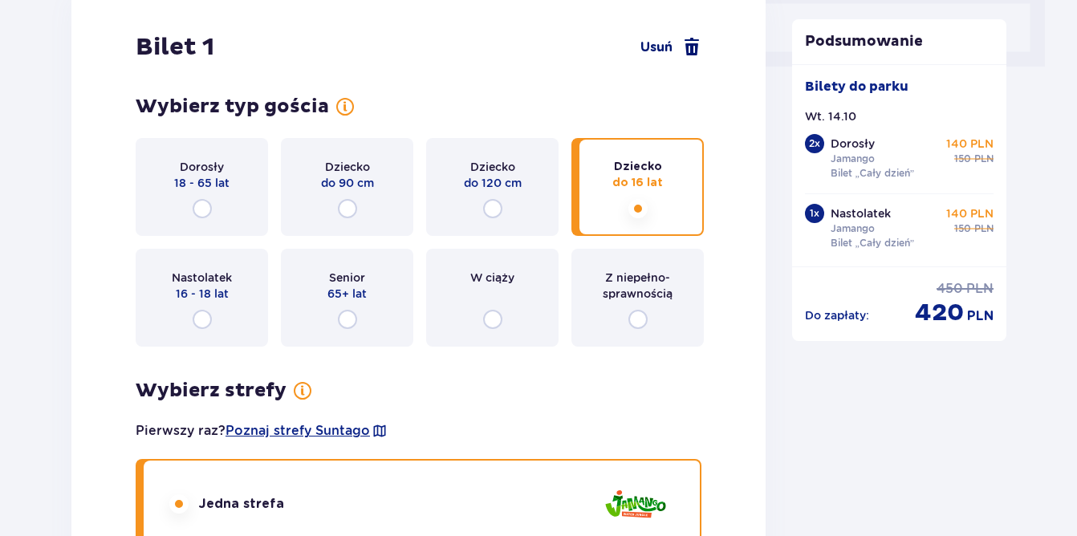
click at [699, 42] on span at bounding box center [691, 47] width 19 height 19
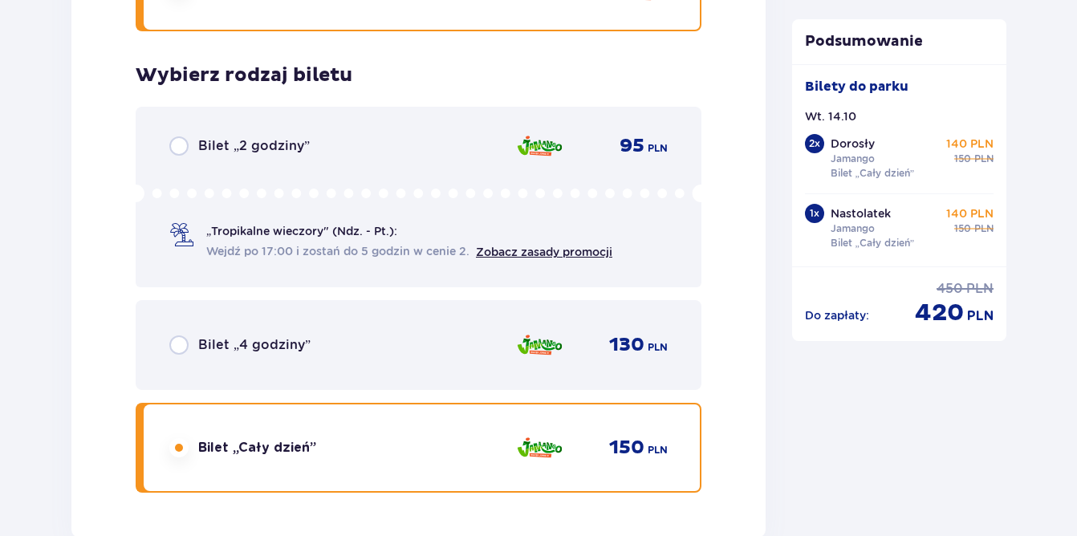
scroll to position [3849, 0]
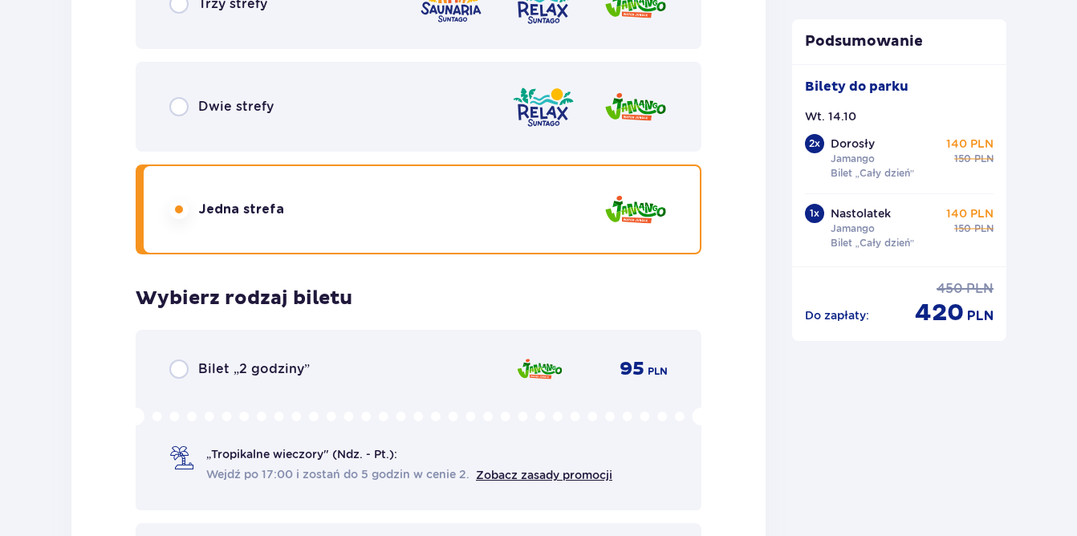
click at [180, 100] on input "radio" at bounding box center [178, 106] width 19 height 19
radio input "true"
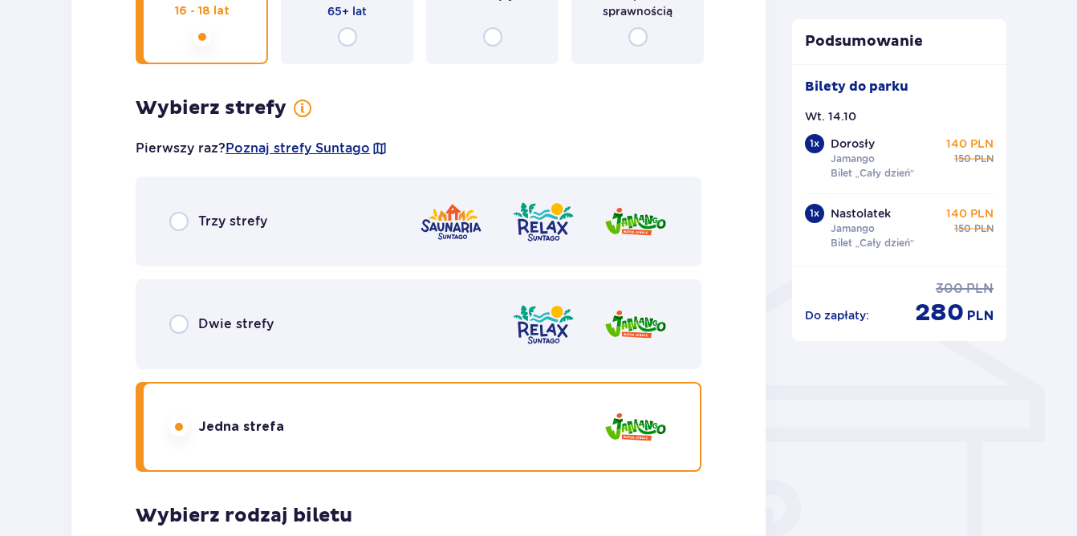
scroll to position [1036, 0]
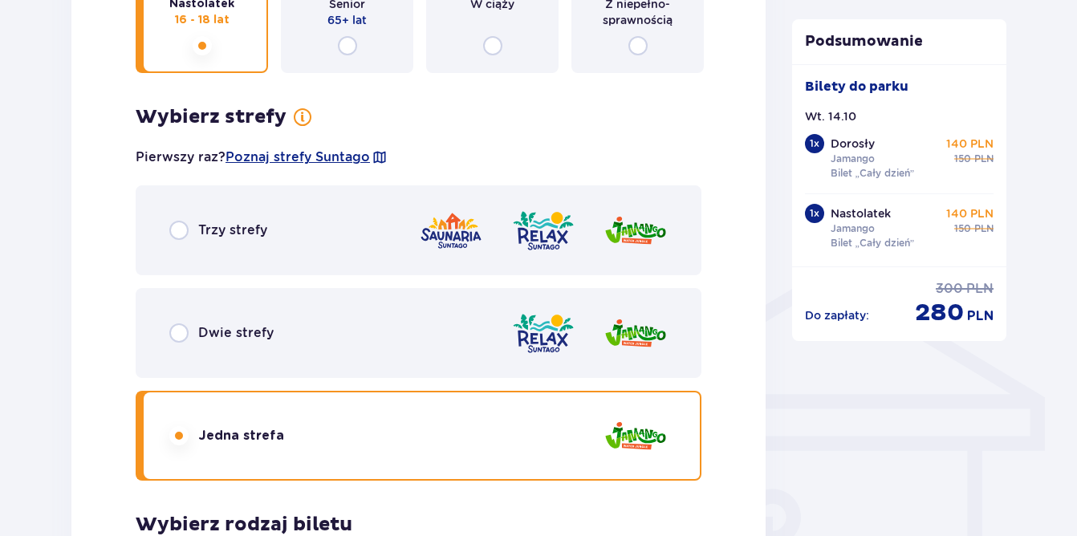
click at [172, 323] on div "Dwie strefy" at bounding box center [419, 333] width 566 height 90
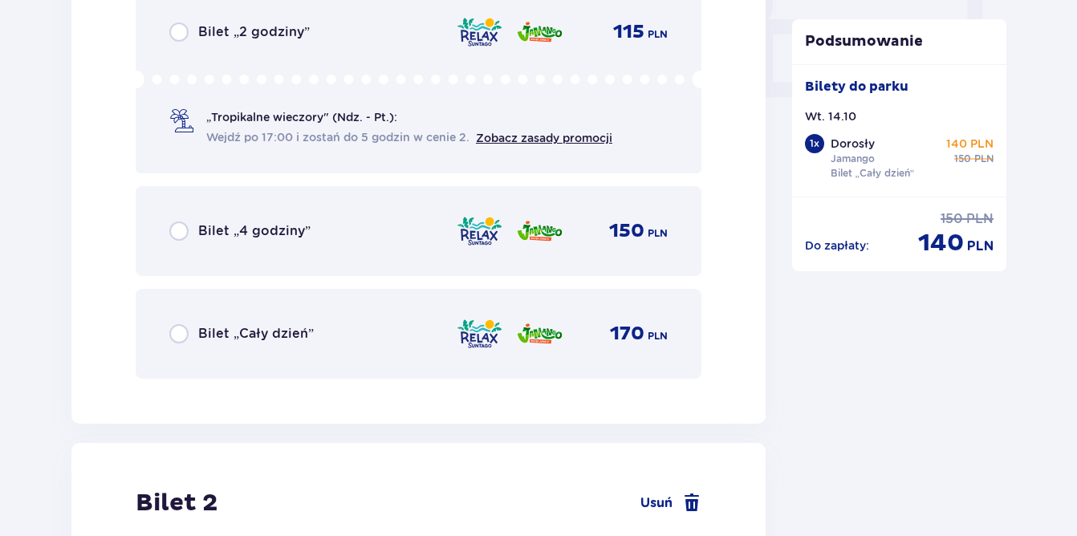
scroll to position [1606, 0]
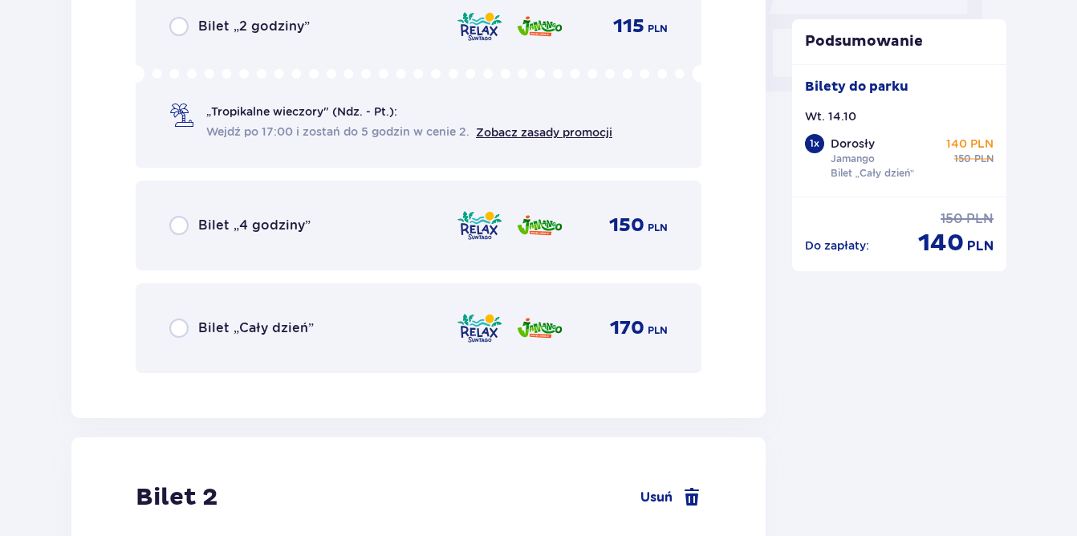
click at [177, 330] on input "radio" at bounding box center [178, 328] width 19 height 19
radio input "true"
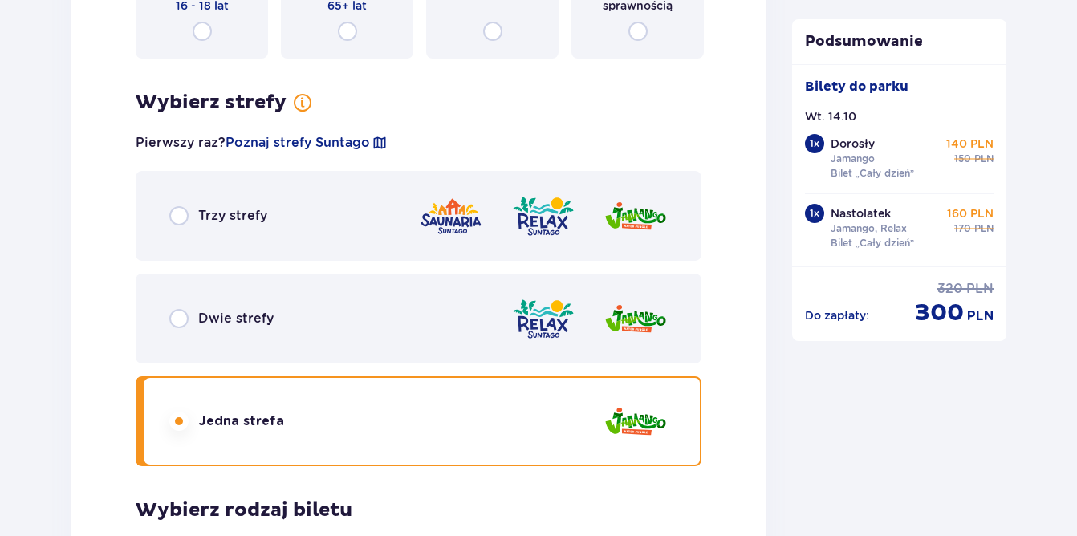
scroll to position [2383, 0]
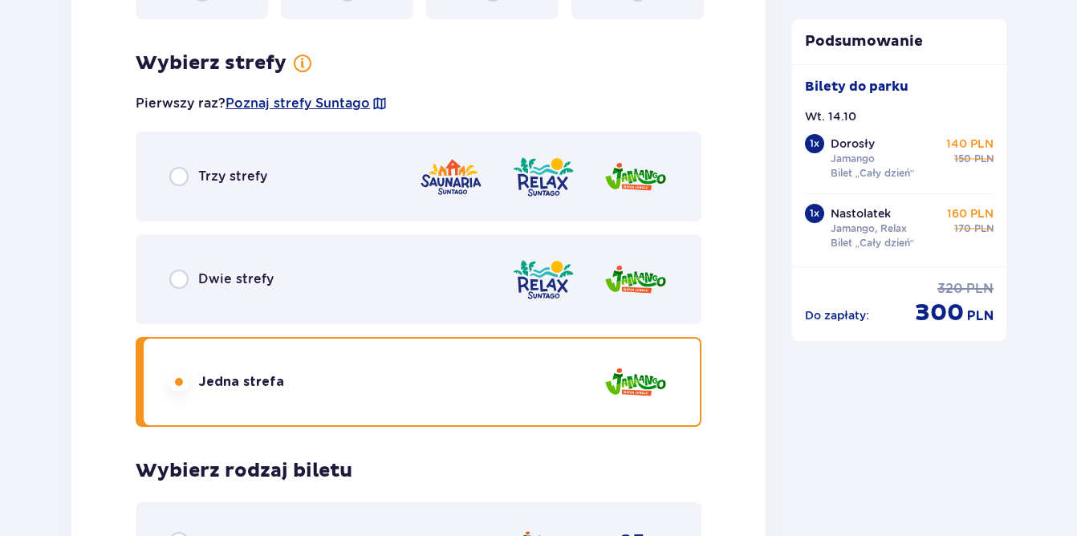
click at [186, 284] on input "radio" at bounding box center [178, 279] width 19 height 19
radio input "true"
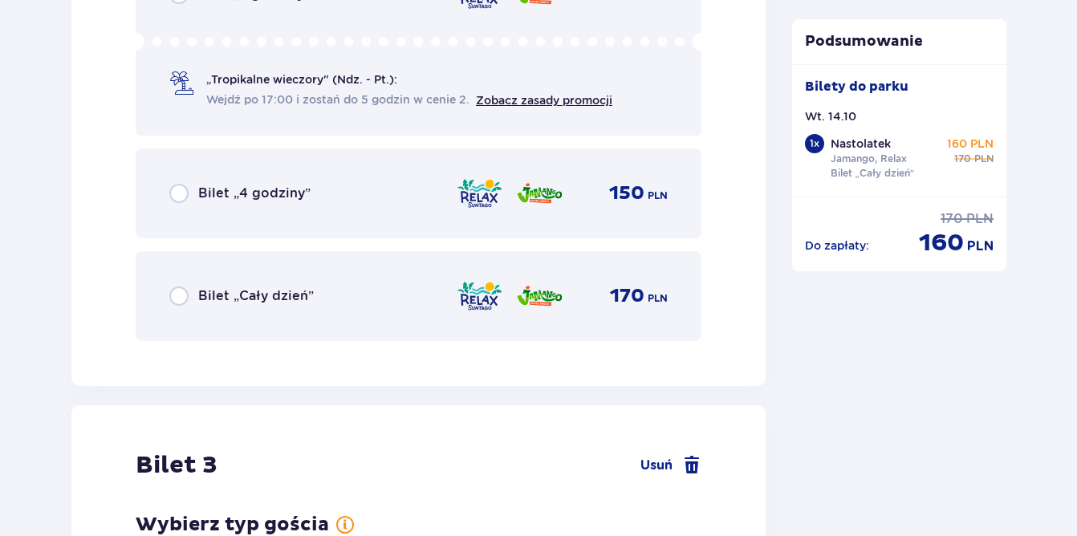
scroll to position [2945, 0]
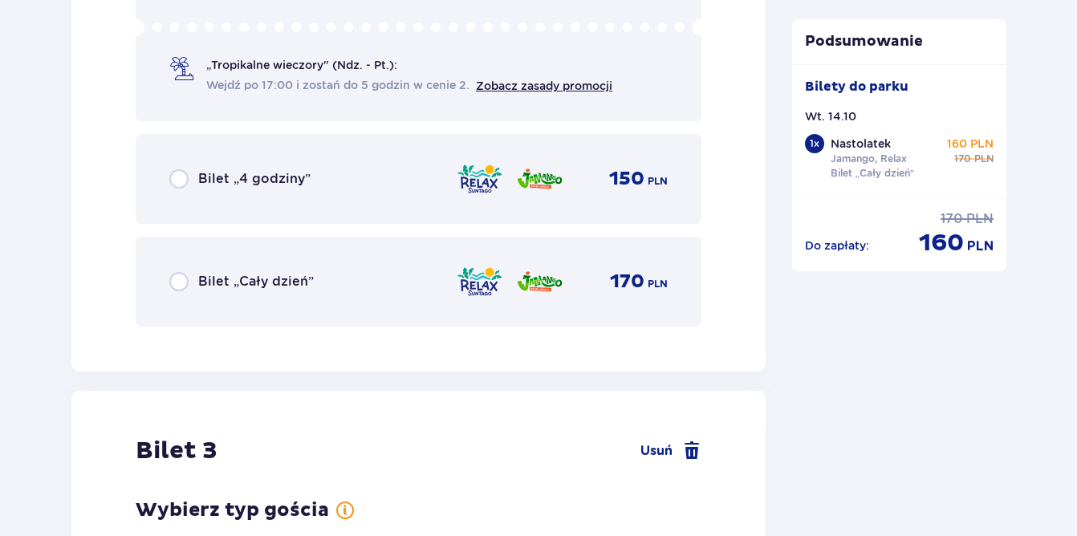
click at [178, 275] on input "radio" at bounding box center [178, 281] width 19 height 19
radio input "true"
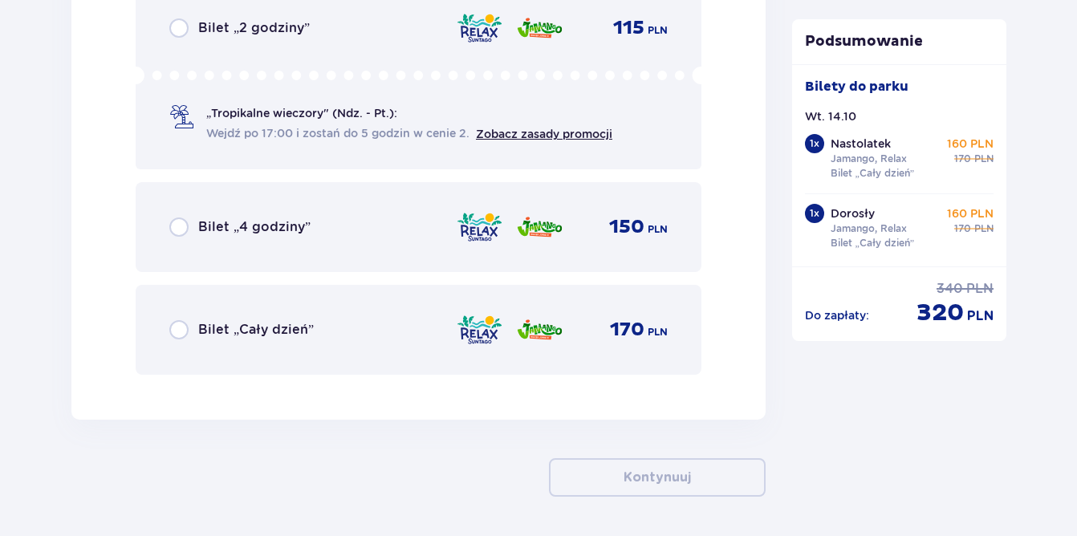
scroll to position [4209, 0]
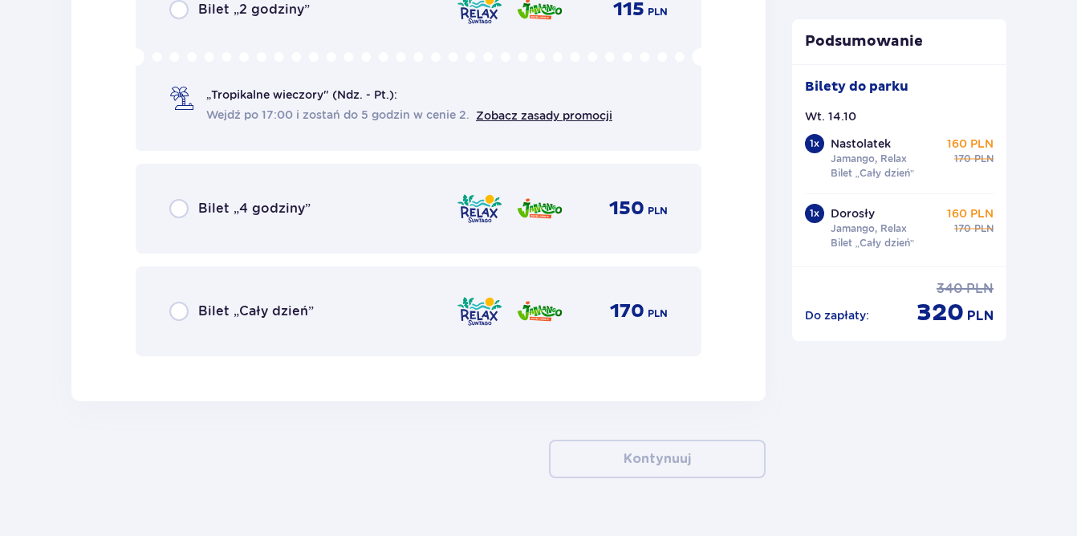
click at [175, 312] on input "radio" at bounding box center [178, 311] width 19 height 19
radio input "true"
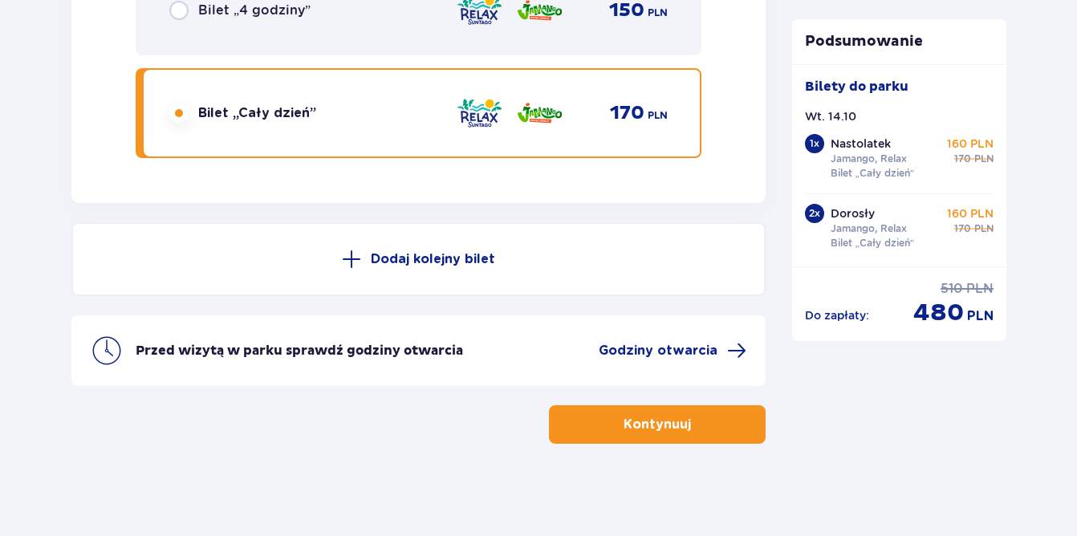
scroll to position [4411, 0]
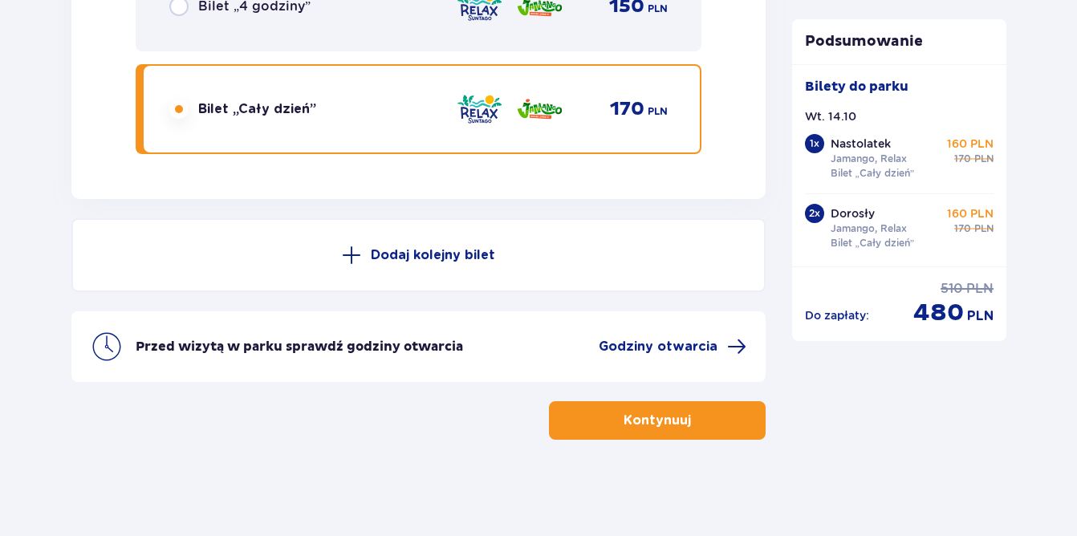
click at [448, 246] on p "Dodaj kolejny bilet" at bounding box center [433, 255] width 124 height 18
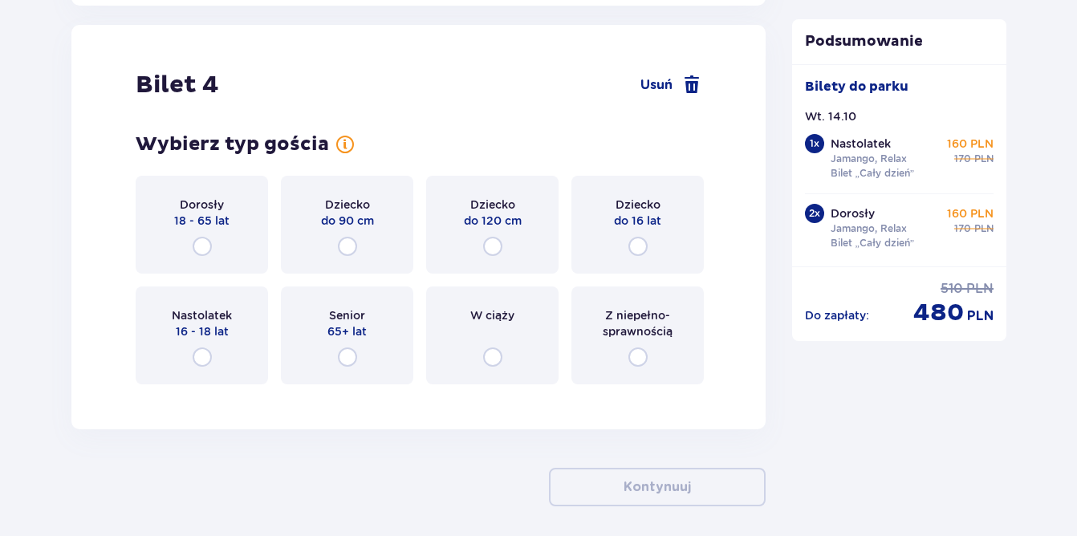
scroll to position [4610, 0]
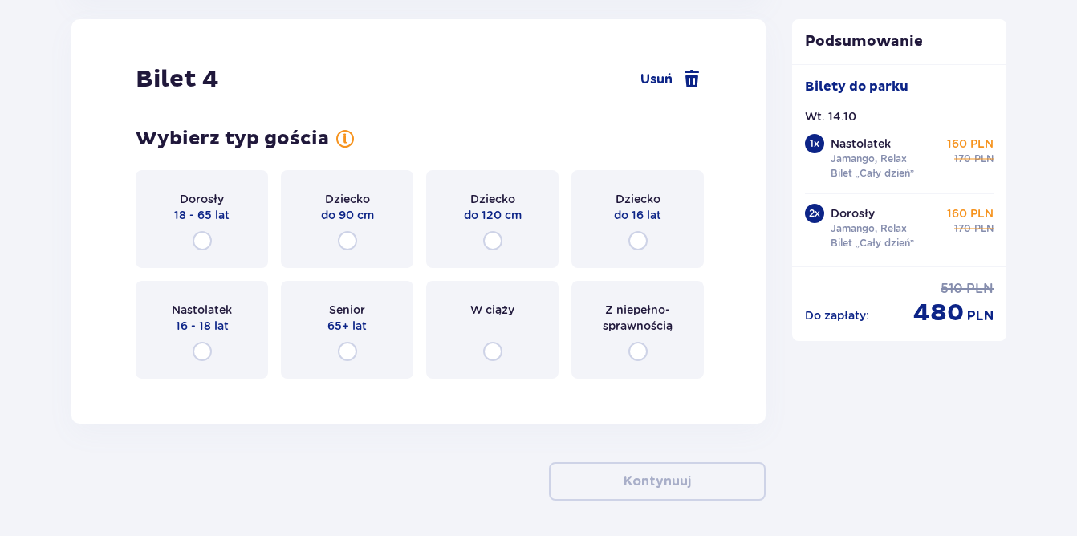
click at [630, 233] on input "radio" at bounding box center [638, 240] width 19 height 19
radio input "true"
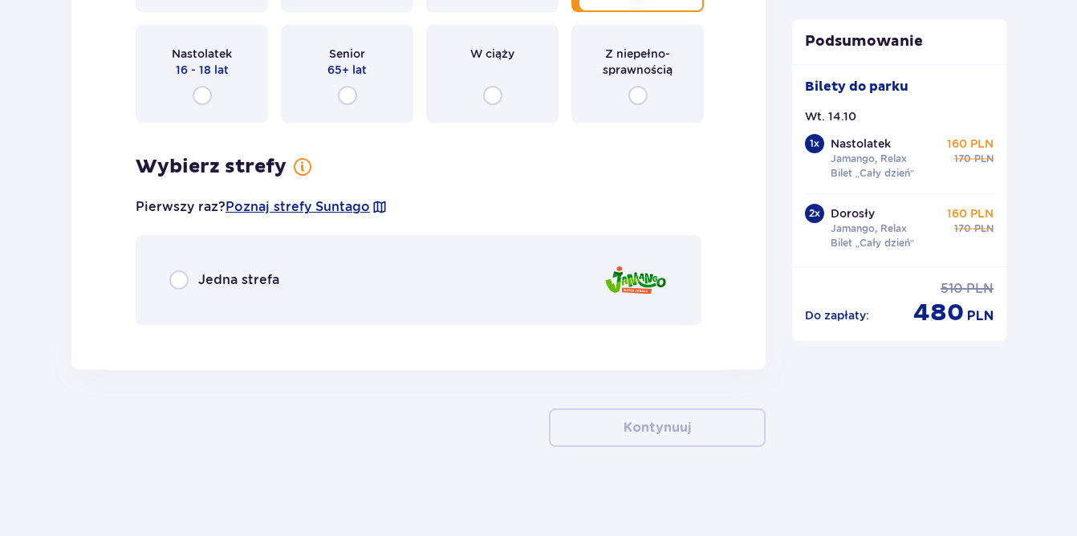
scroll to position [4874, 0]
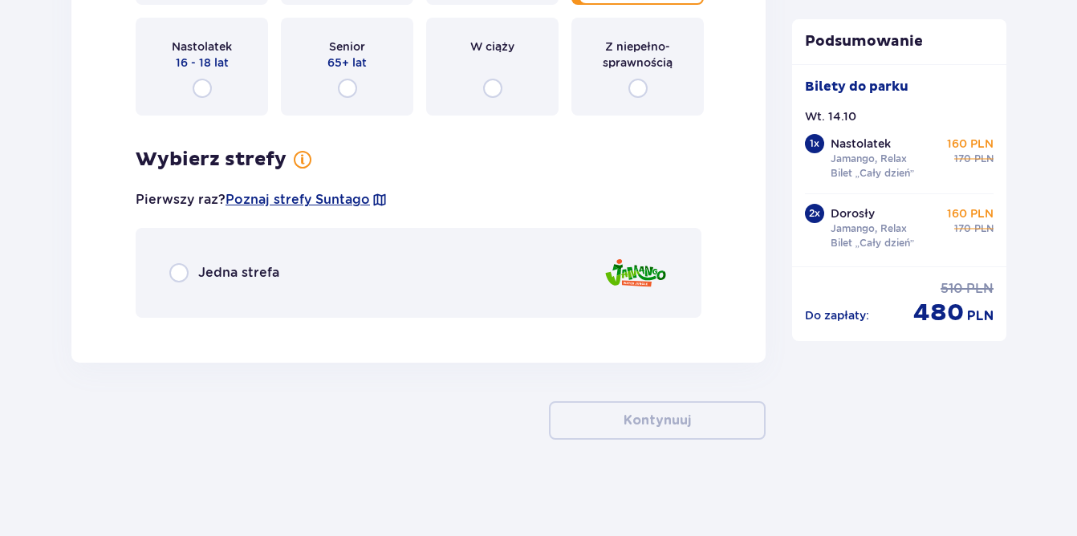
click at [161, 267] on div "Jedna strefa" at bounding box center [419, 273] width 566 height 90
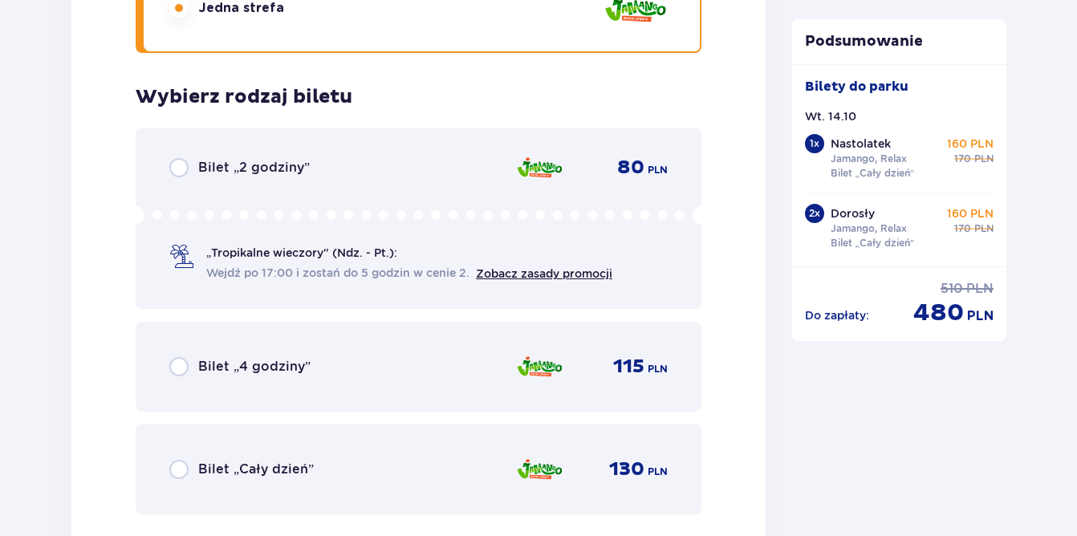
scroll to position [5204, 0]
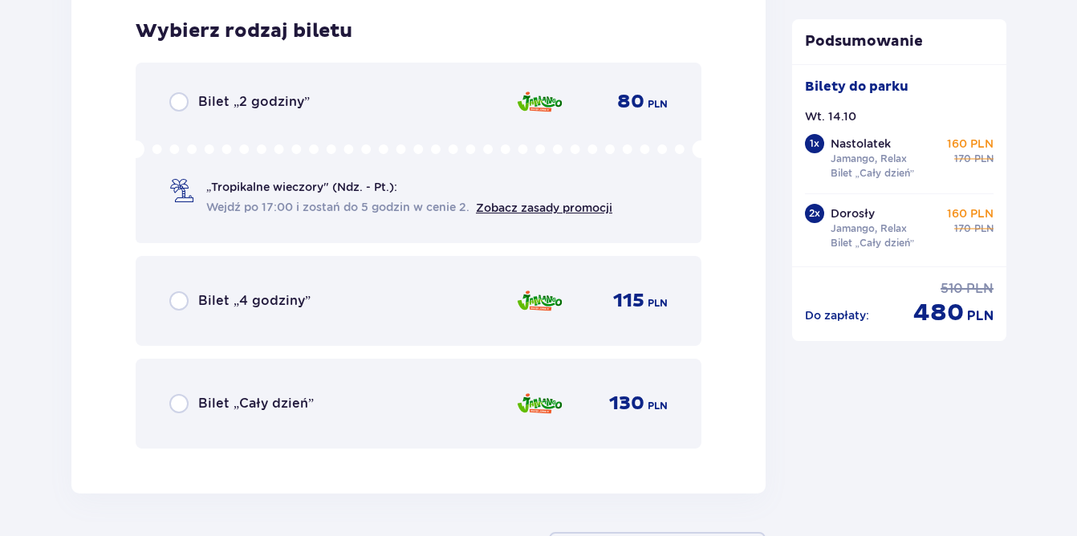
click at [181, 405] on input "radio" at bounding box center [178, 403] width 19 height 19
radio input "true"
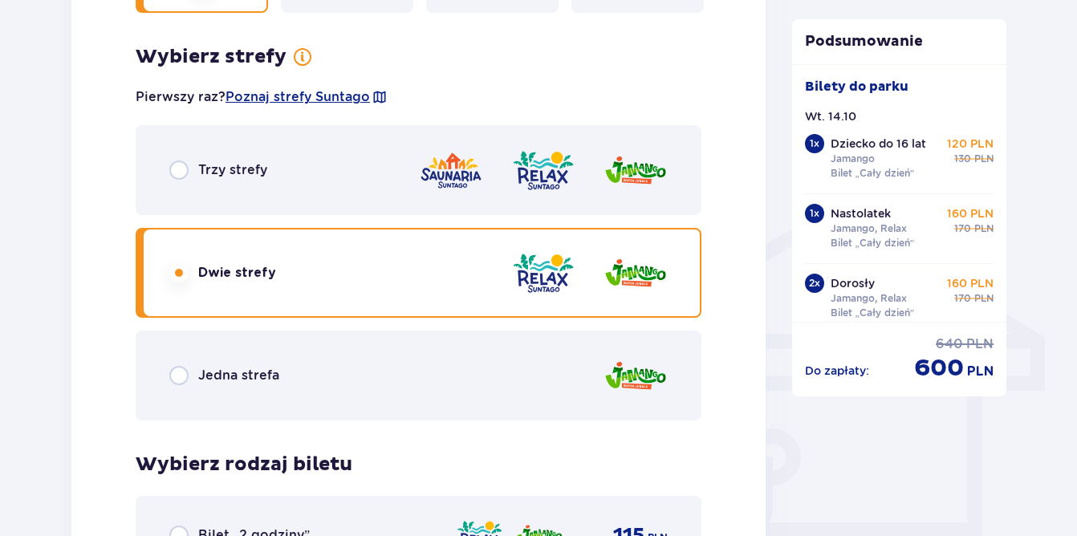
scroll to position [1003, 0]
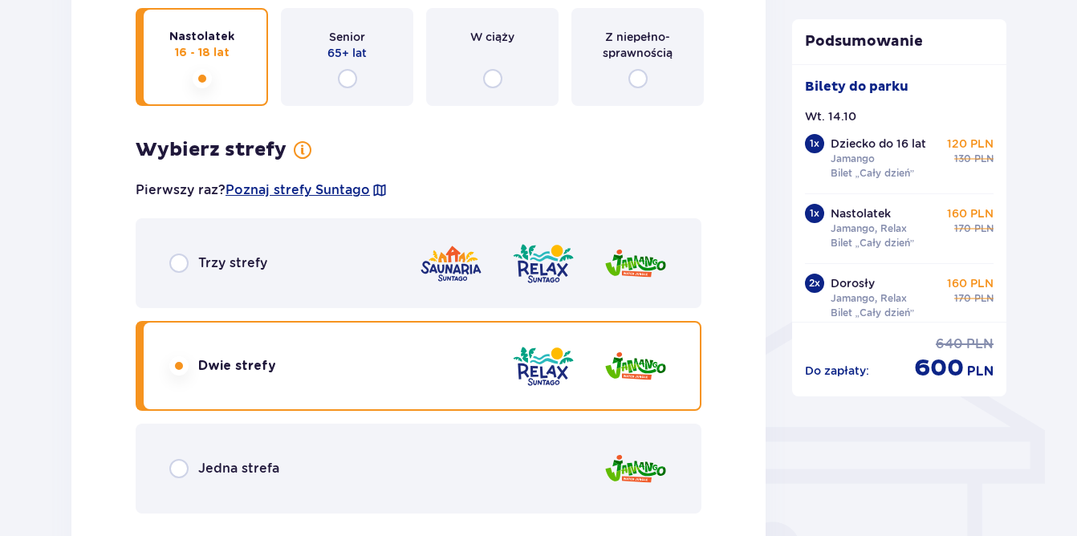
click at [187, 473] on input "radio" at bounding box center [178, 468] width 19 height 19
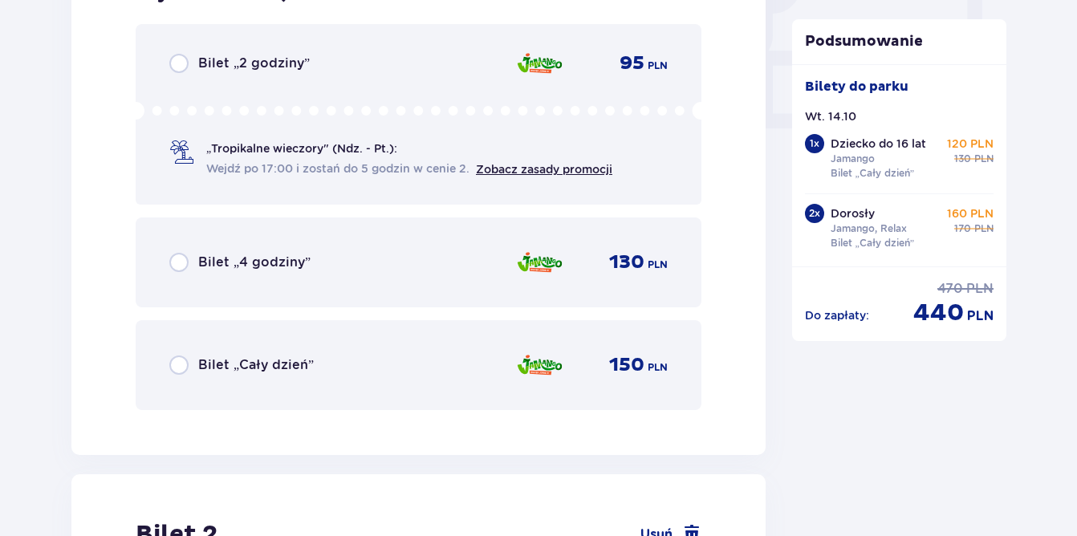
scroll to position [1606, 0]
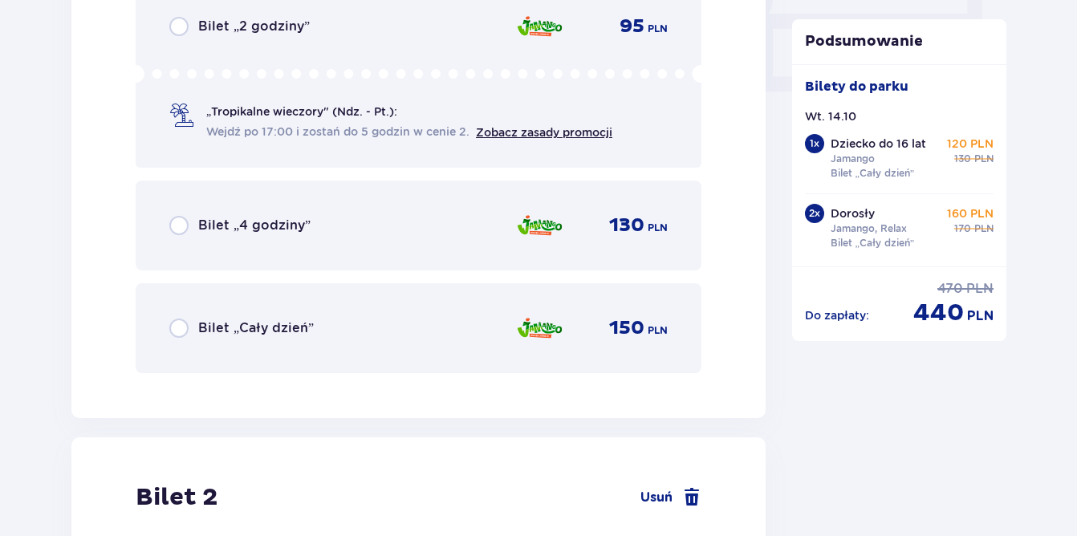
click at [183, 330] on input "radio" at bounding box center [178, 328] width 19 height 19
radio input "true"
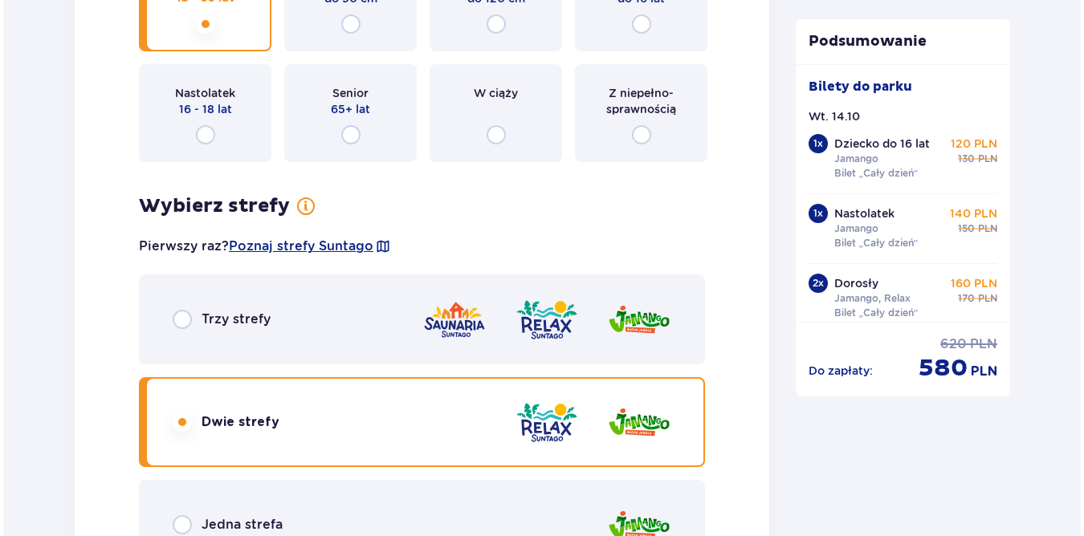
scroll to position [3572, 0]
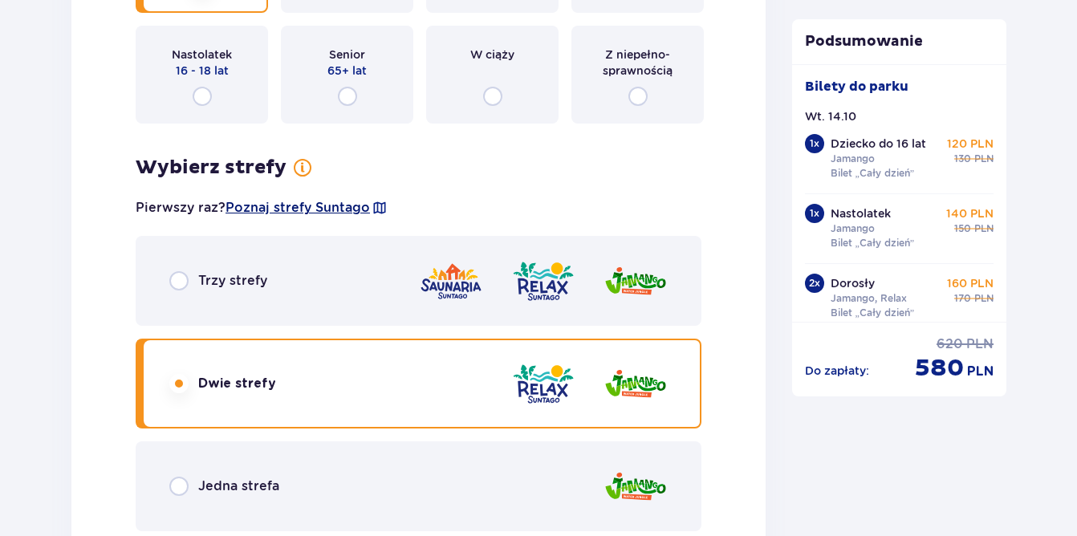
click at [330, 202] on span "Poznaj strefy Suntago" at bounding box center [298, 208] width 144 height 18
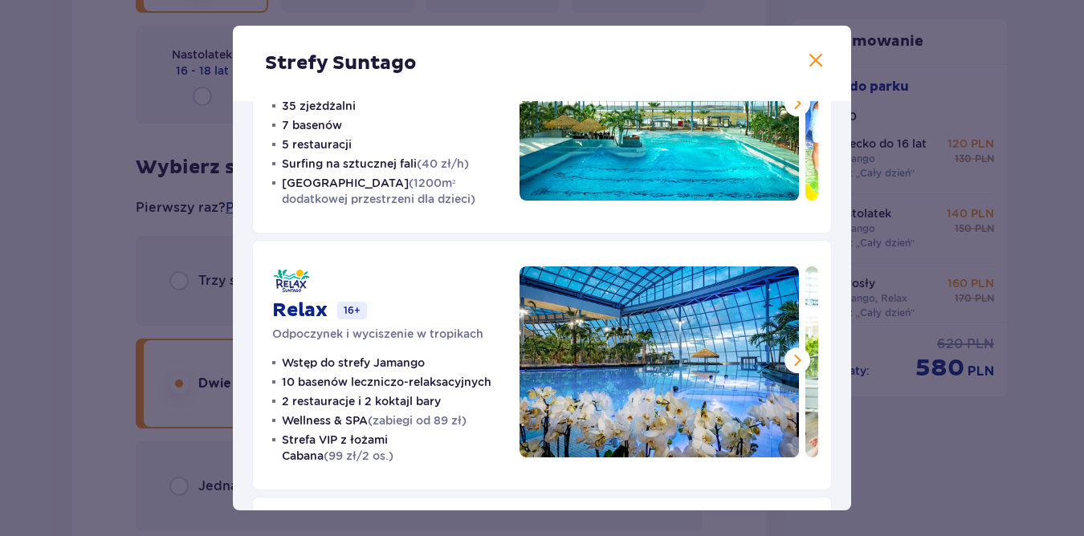
scroll to position [161, 0]
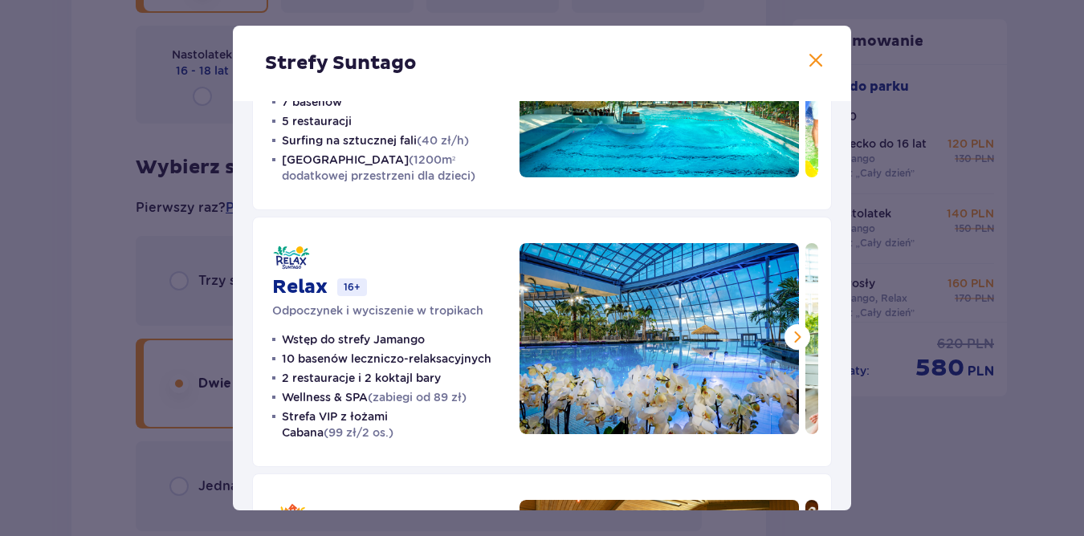
click at [792, 348] on button at bounding box center [797, 337] width 26 height 26
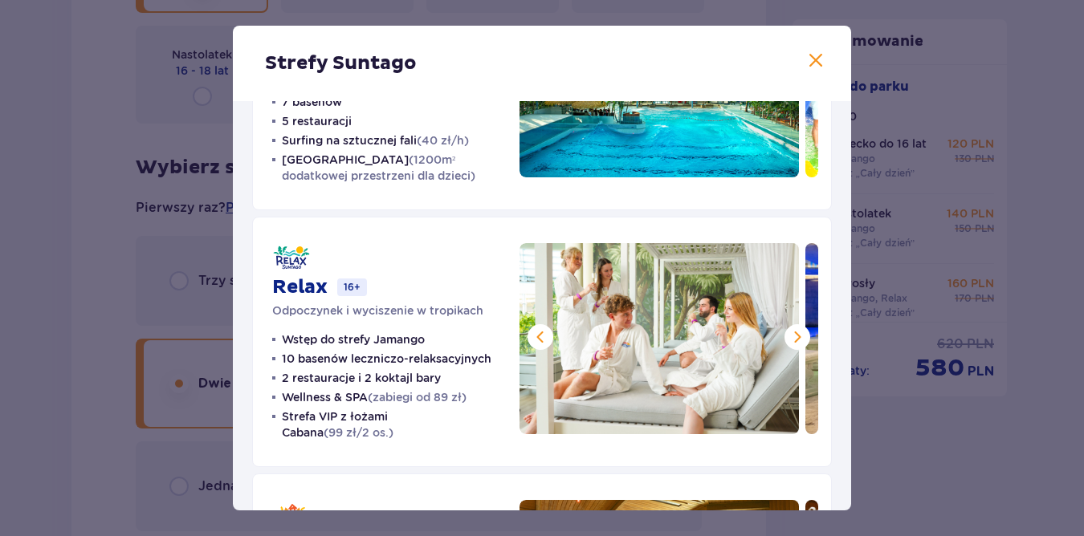
click at [792, 348] on button at bounding box center [797, 337] width 26 height 26
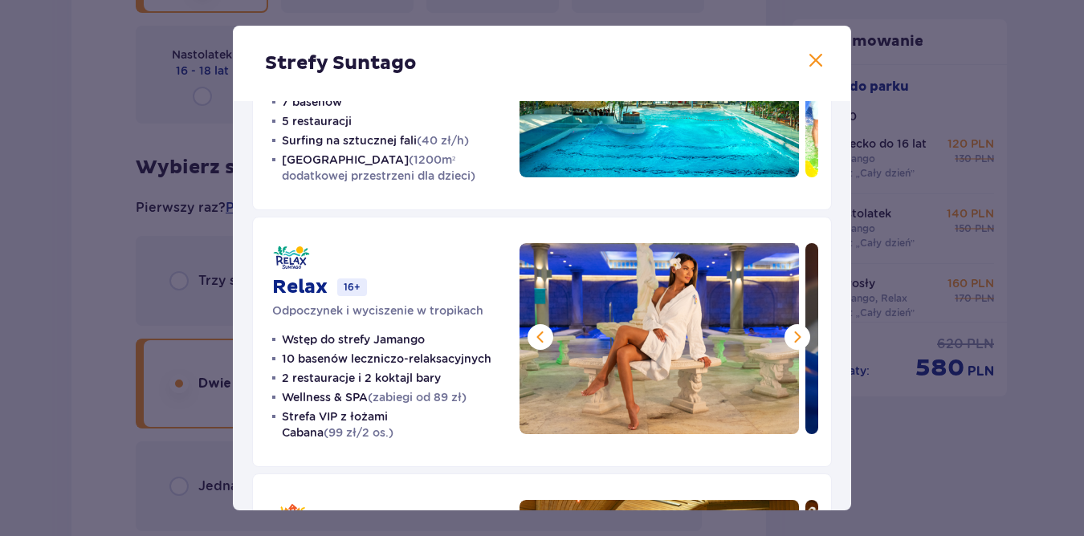
click at [793, 340] on span at bounding box center [797, 337] width 19 height 19
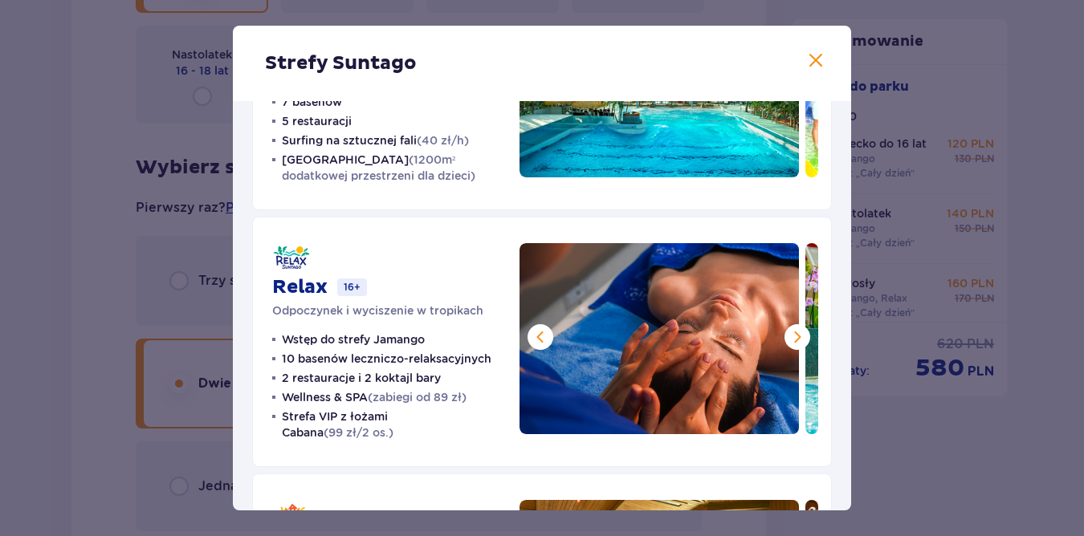
click at [793, 340] on span at bounding box center [797, 337] width 19 height 19
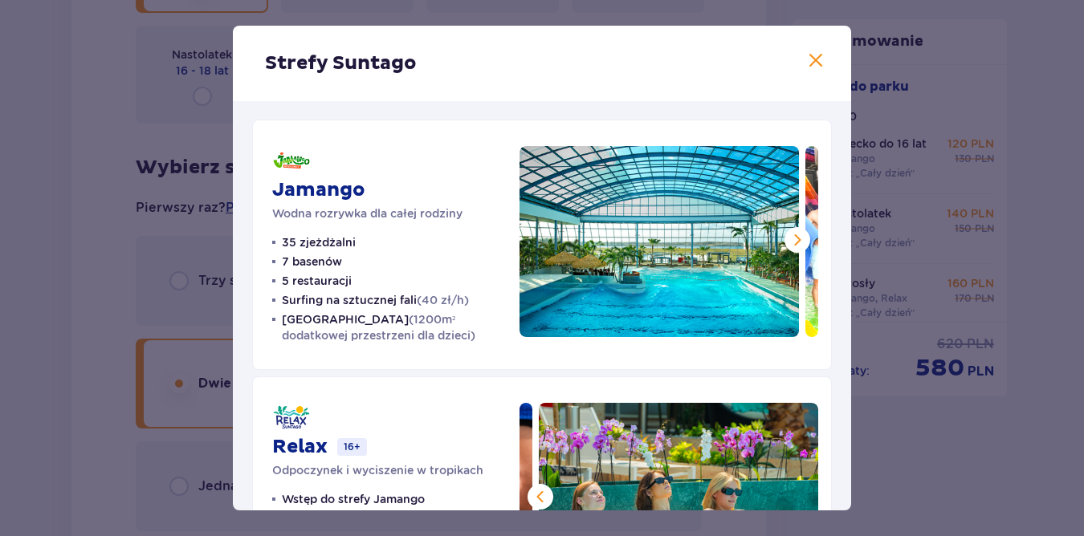
scroll to position [0, 0]
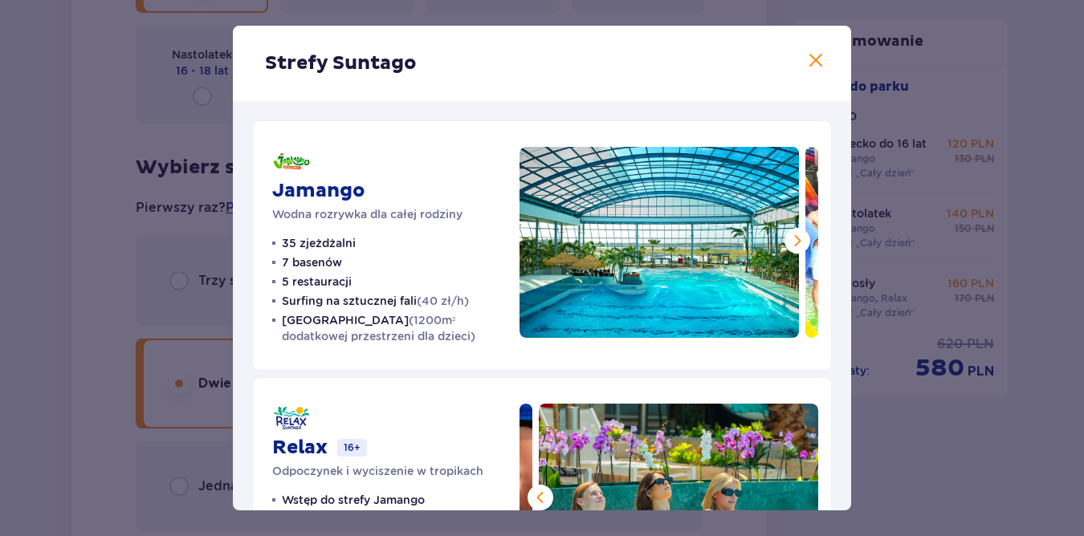
click at [788, 242] on span at bounding box center [797, 240] width 19 height 19
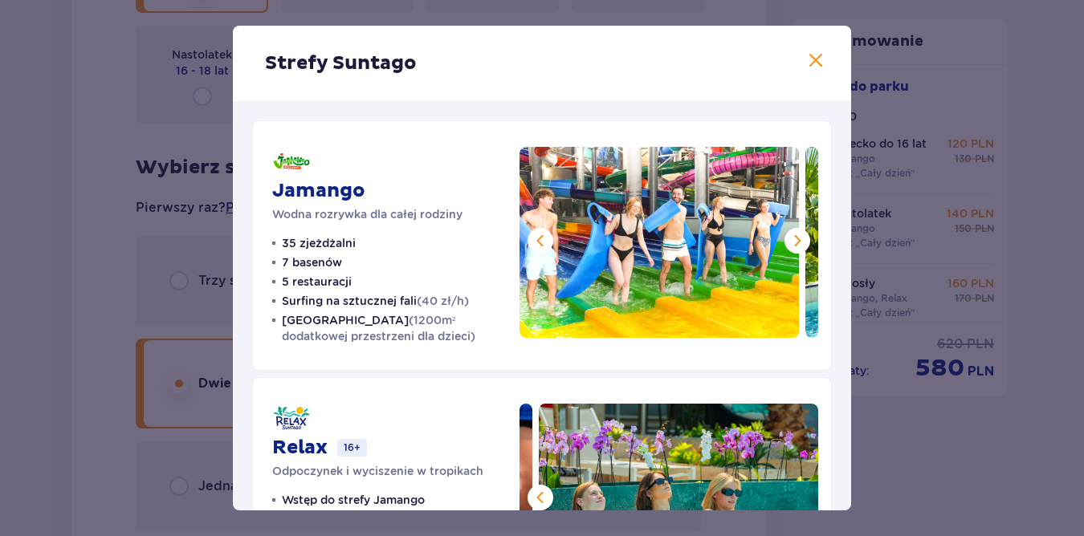
click at [788, 242] on span at bounding box center [797, 240] width 19 height 19
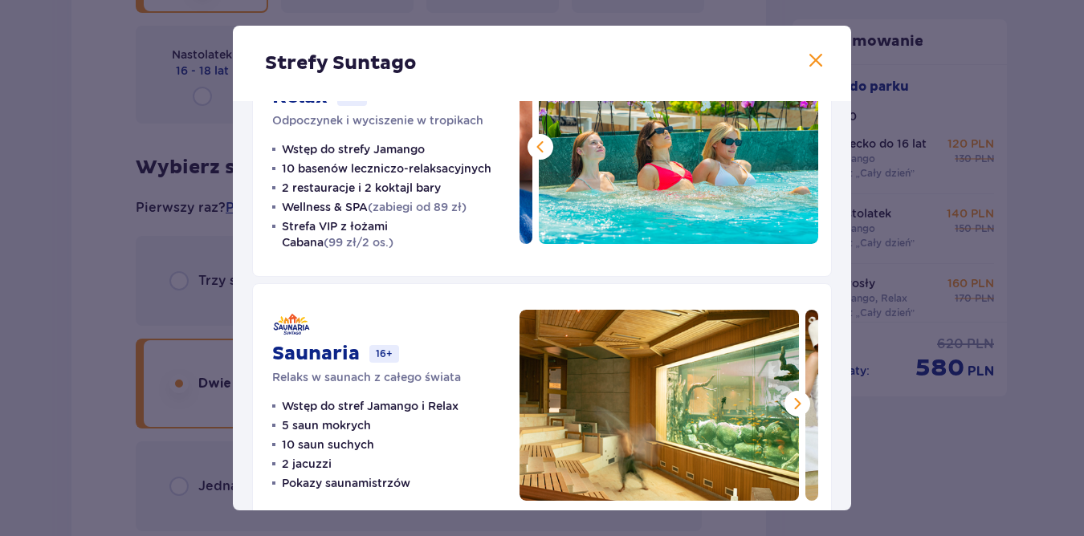
scroll to position [387, 0]
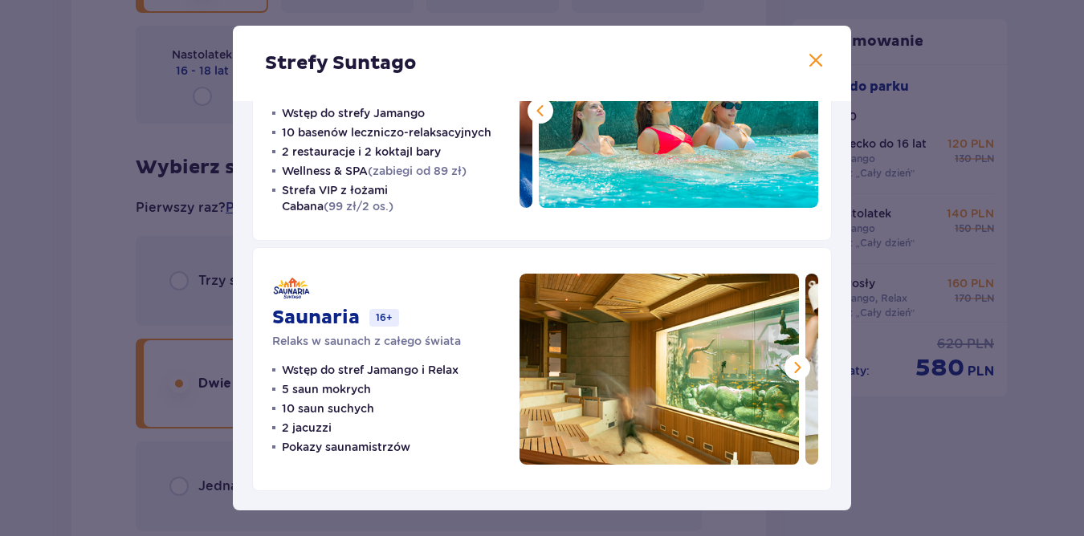
click at [800, 365] on span at bounding box center [797, 367] width 19 height 19
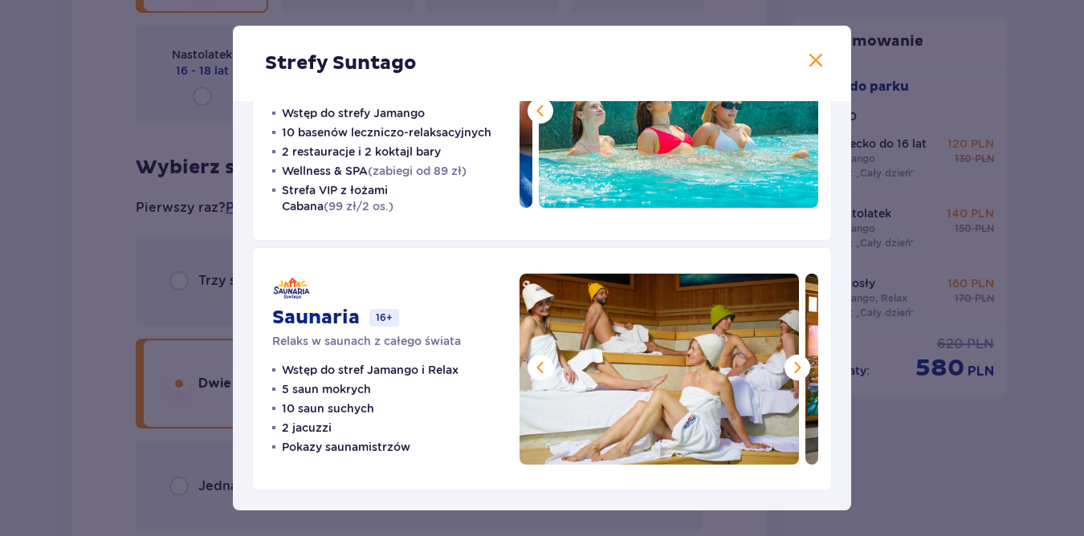
drag, startPoint x: 800, startPoint y: 366, endPoint x: 792, endPoint y: 371, distance: 8.7
click at [796, 368] on span at bounding box center [797, 367] width 19 height 19
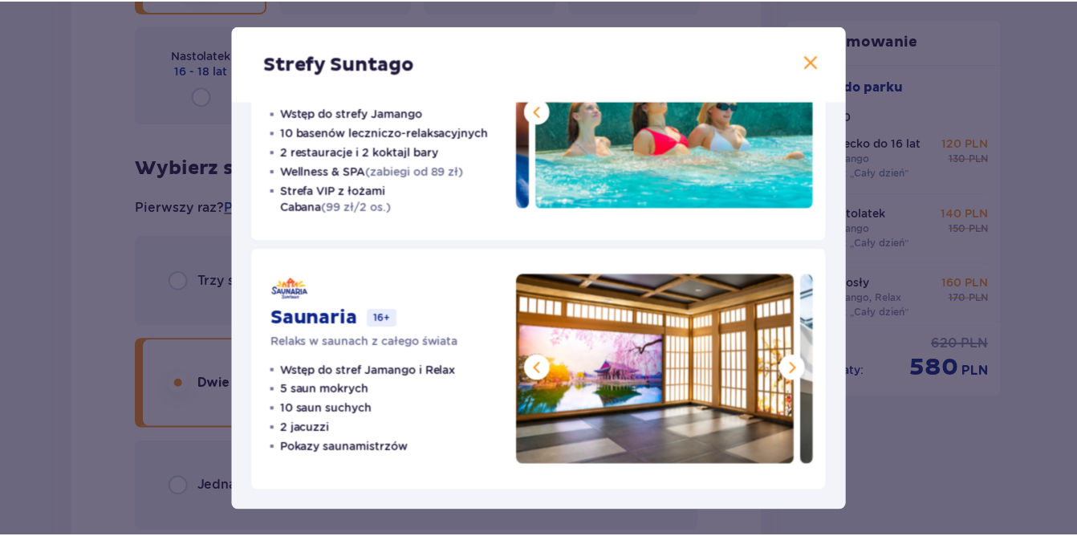
scroll to position [226, 0]
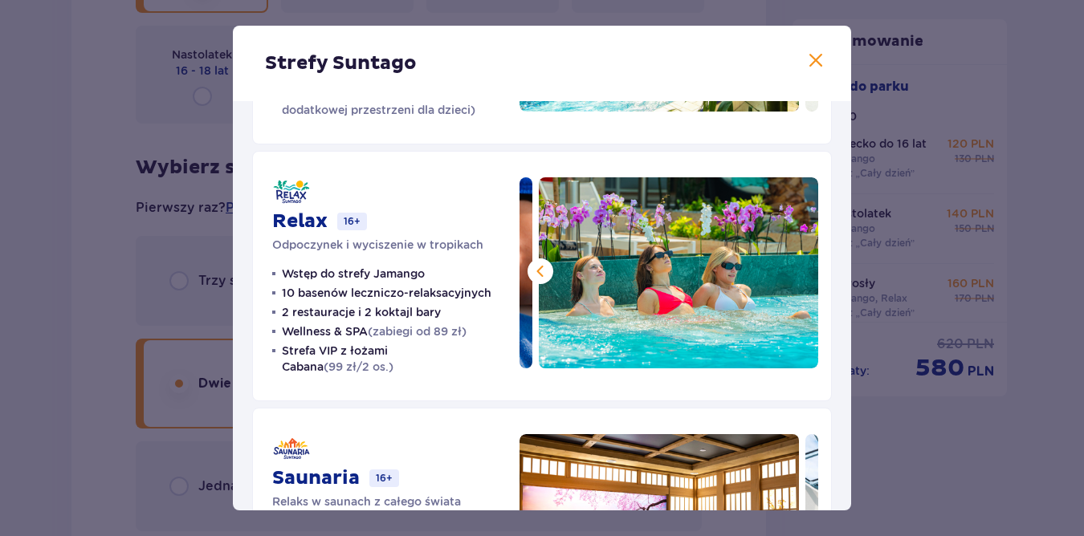
click at [814, 52] on span at bounding box center [815, 60] width 19 height 19
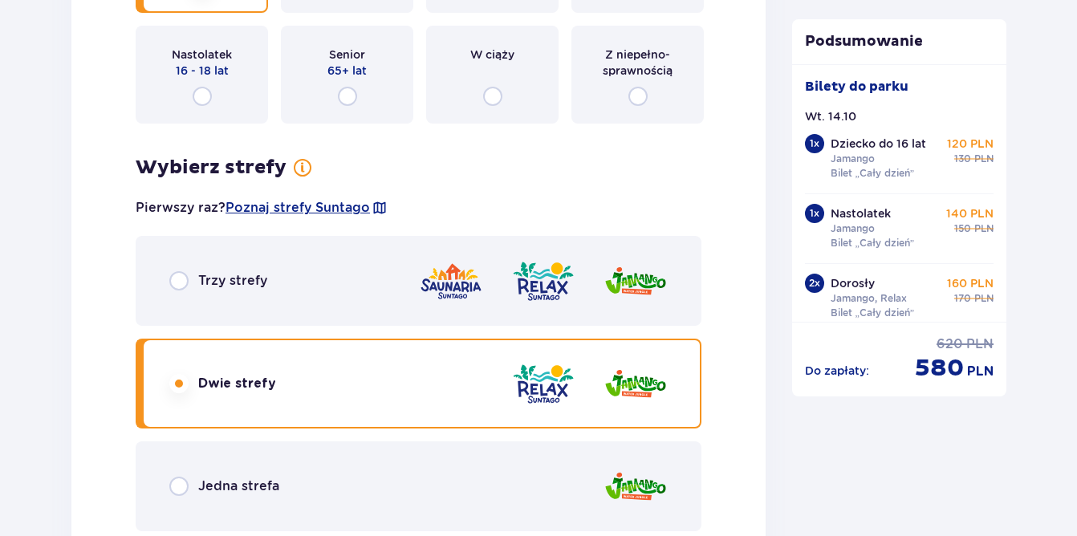
click at [188, 284] on input "radio" at bounding box center [178, 280] width 19 height 19
radio input "true"
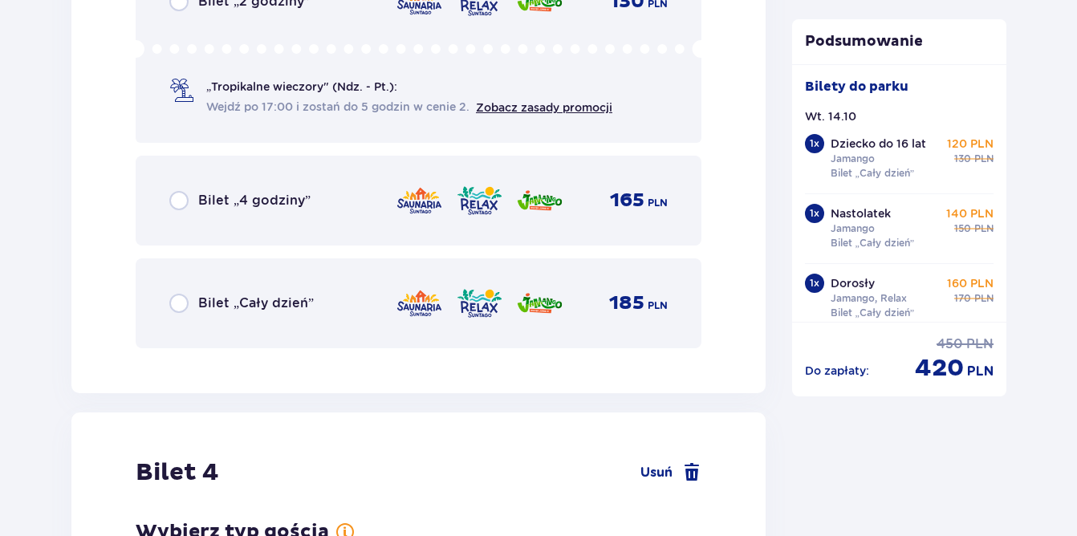
scroll to position [4131, 0]
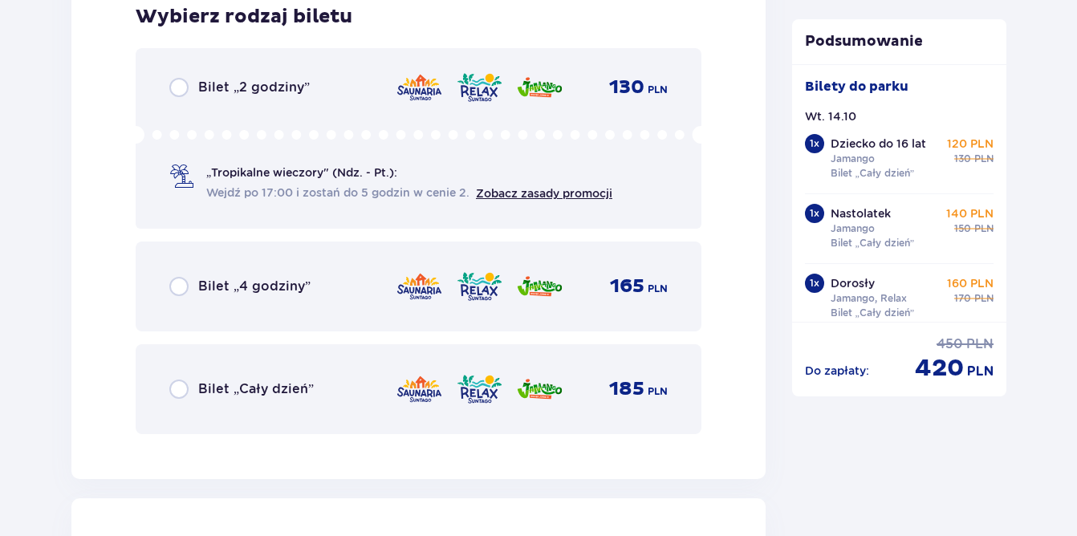
click at [180, 390] on input "radio" at bounding box center [178, 389] width 19 height 19
radio input "true"
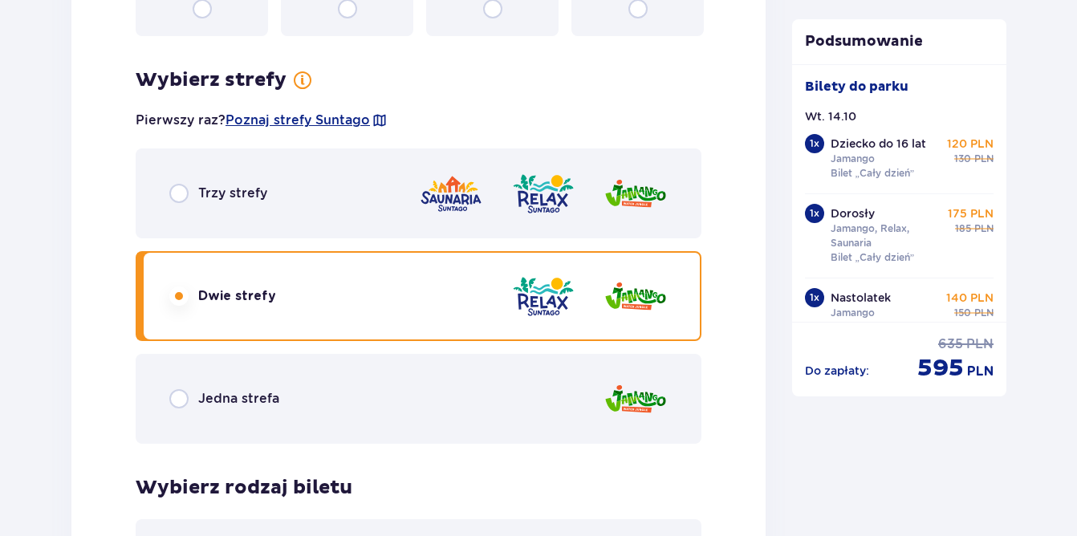
scroll to position [2368, 0]
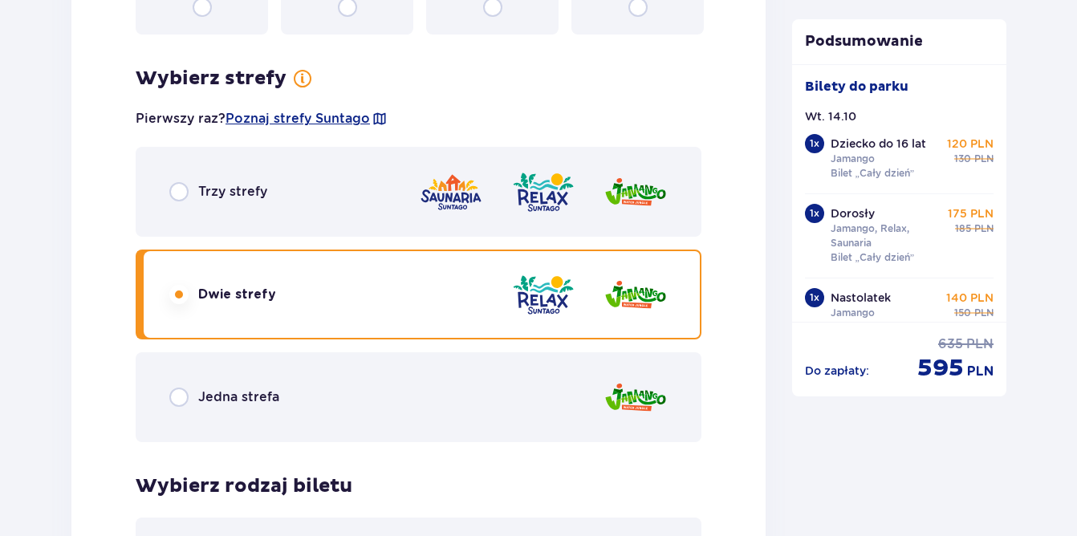
click at [175, 189] on input "radio" at bounding box center [178, 191] width 19 height 19
radio input "true"
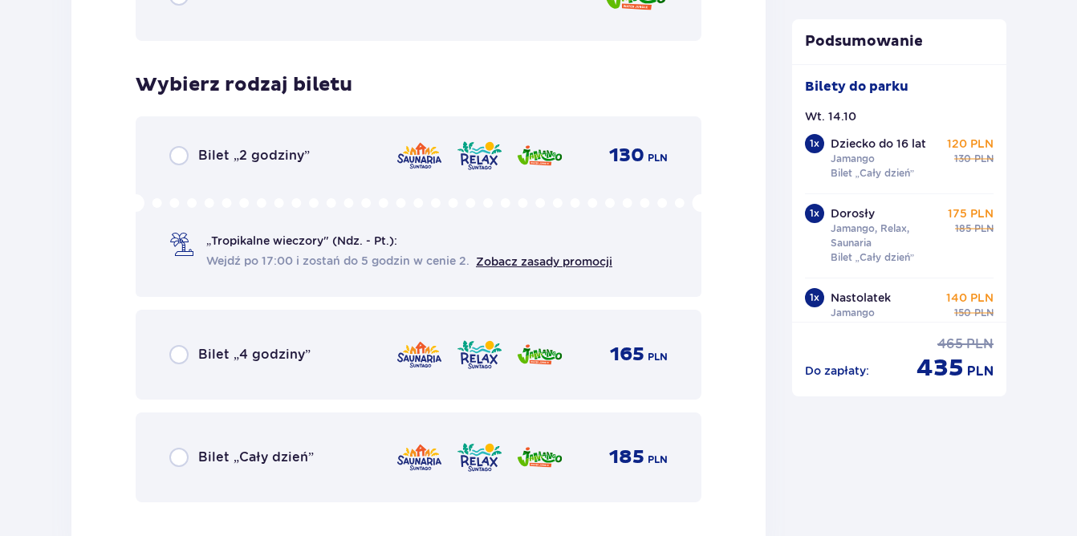
scroll to position [2850, 0]
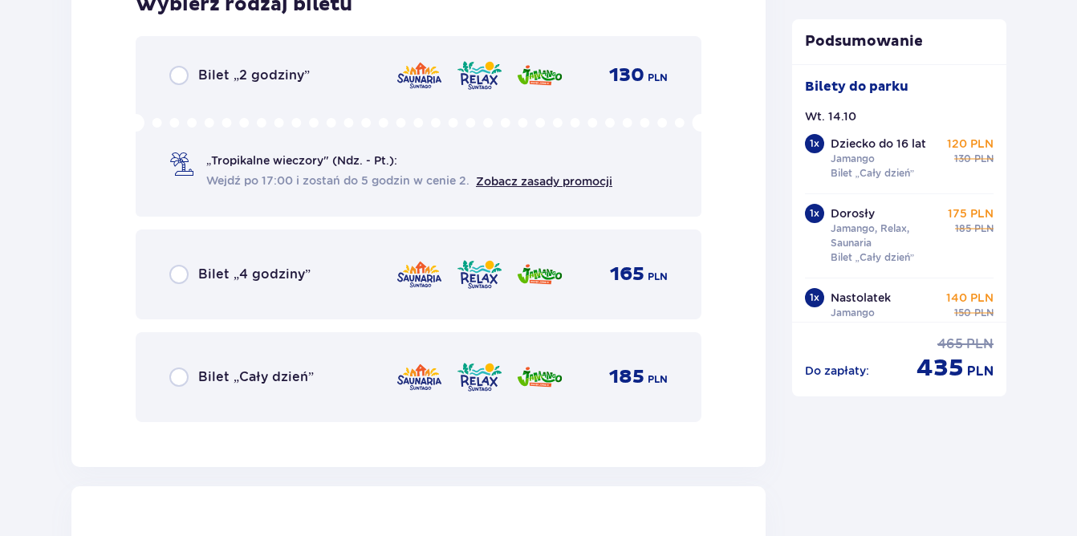
click at [183, 371] on input "radio" at bounding box center [178, 377] width 19 height 19
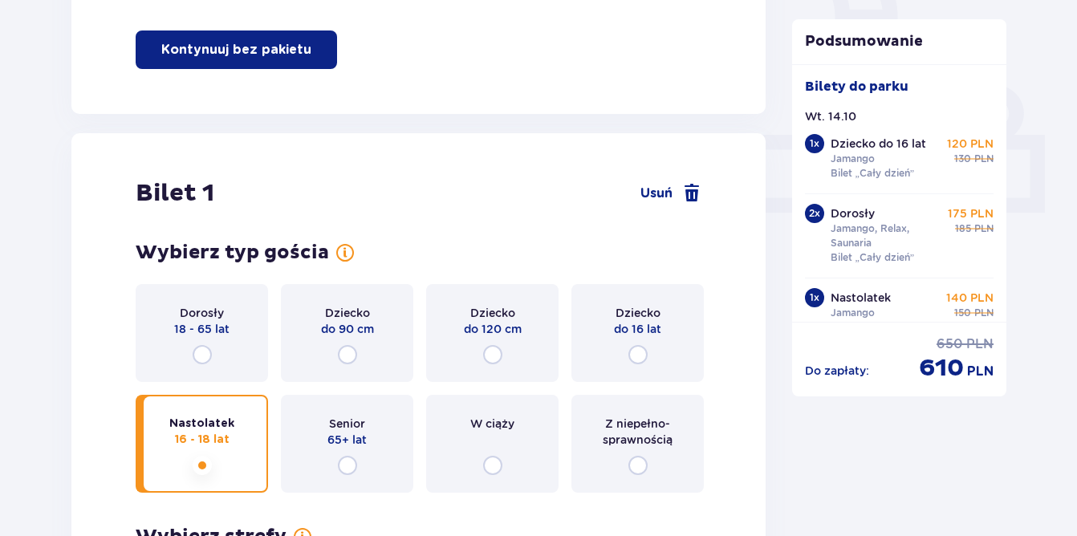
scroll to position [602, 0]
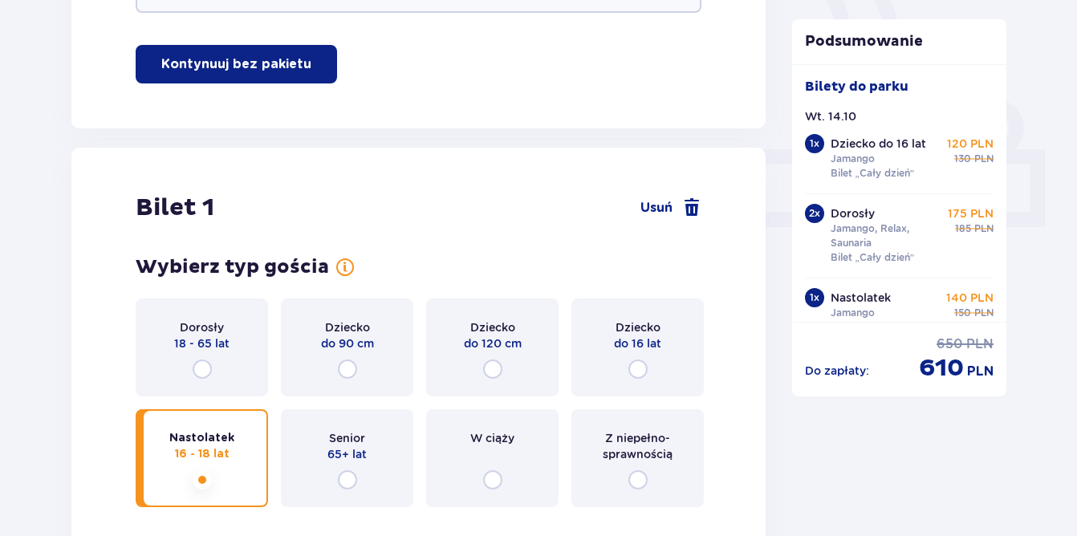
click at [639, 373] on input "radio" at bounding box center [638, 369] width 19 height 19
radio input "true"
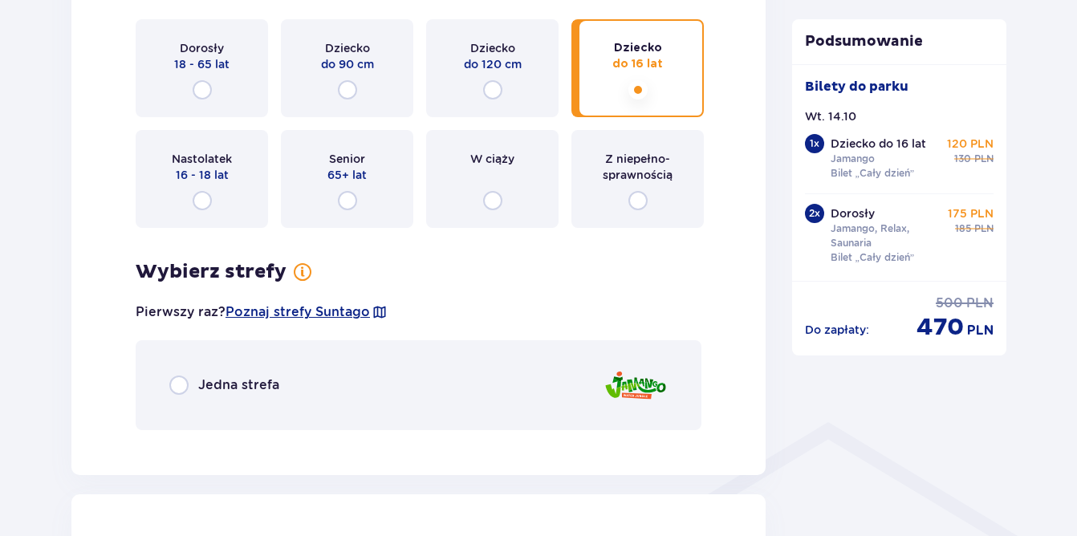
scroll to position [962, 0]
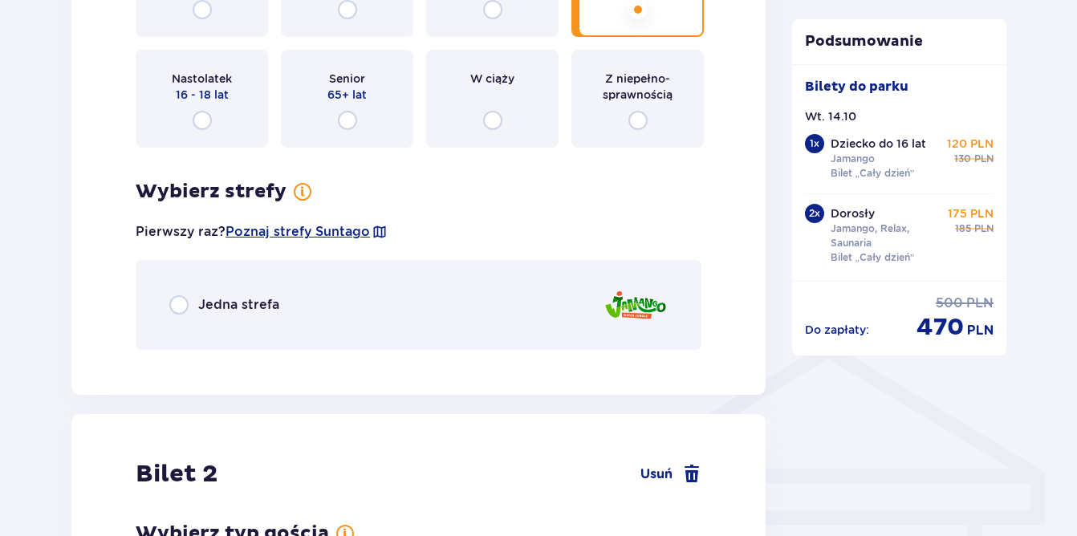
click at [172, 302] on input "radio" at bounding box center [178, 304] width 19 height 19
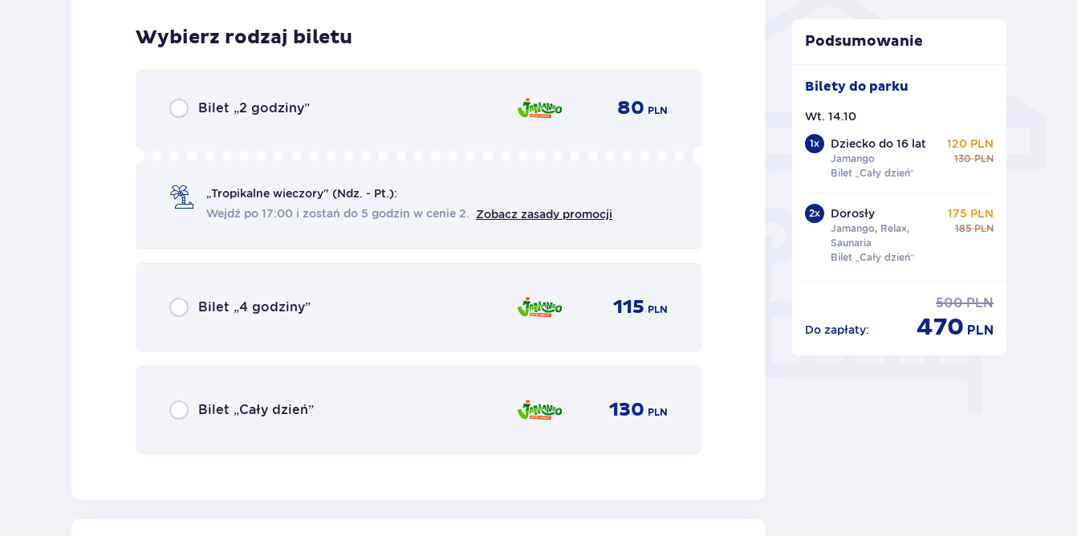
scroll to position [1325, 0]
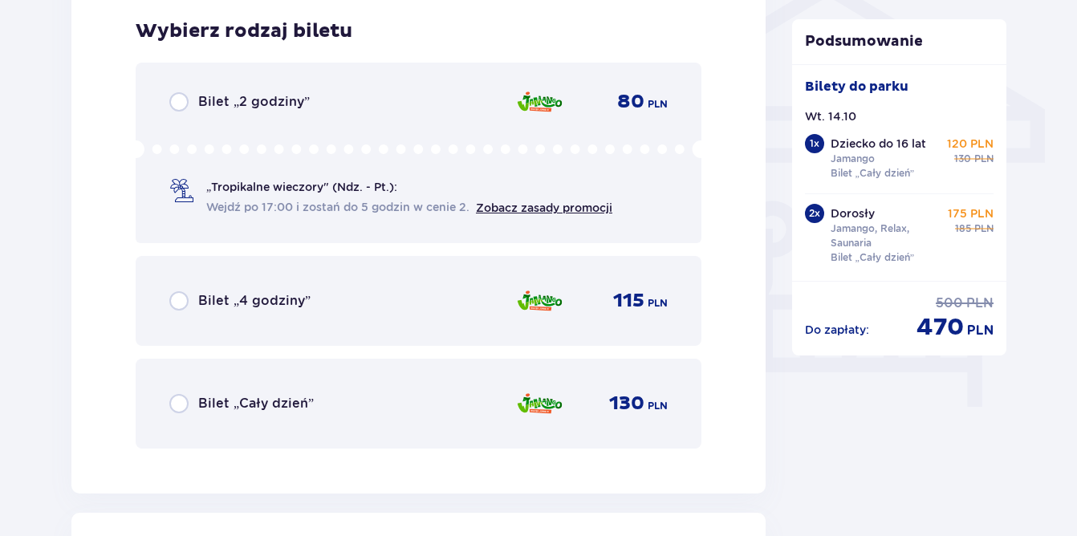
click at [183, 402] on input "radio" at bounding box center [178, 403] width 19 height 19
radio input "true"
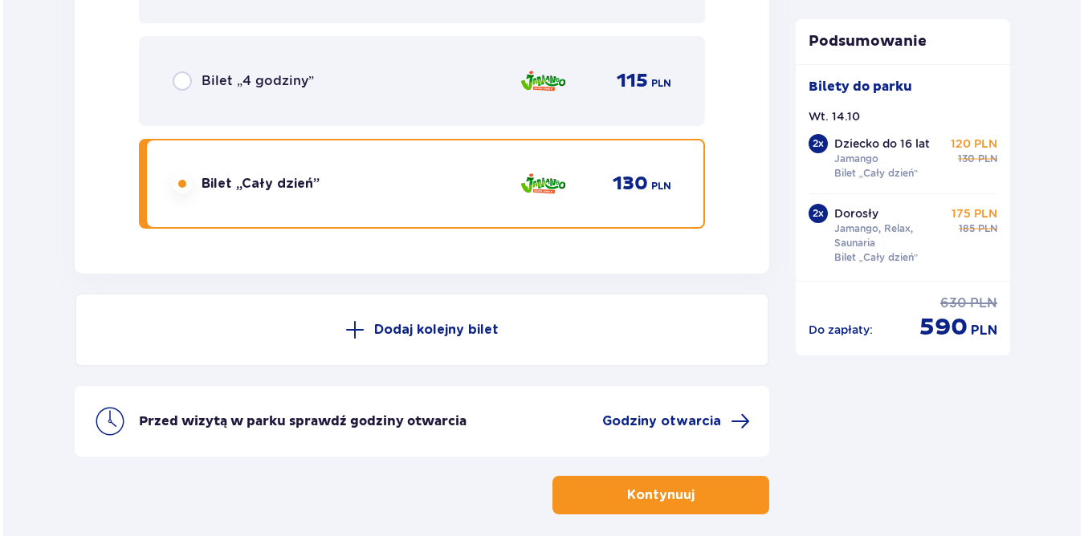
scroll to position [5293, 0]
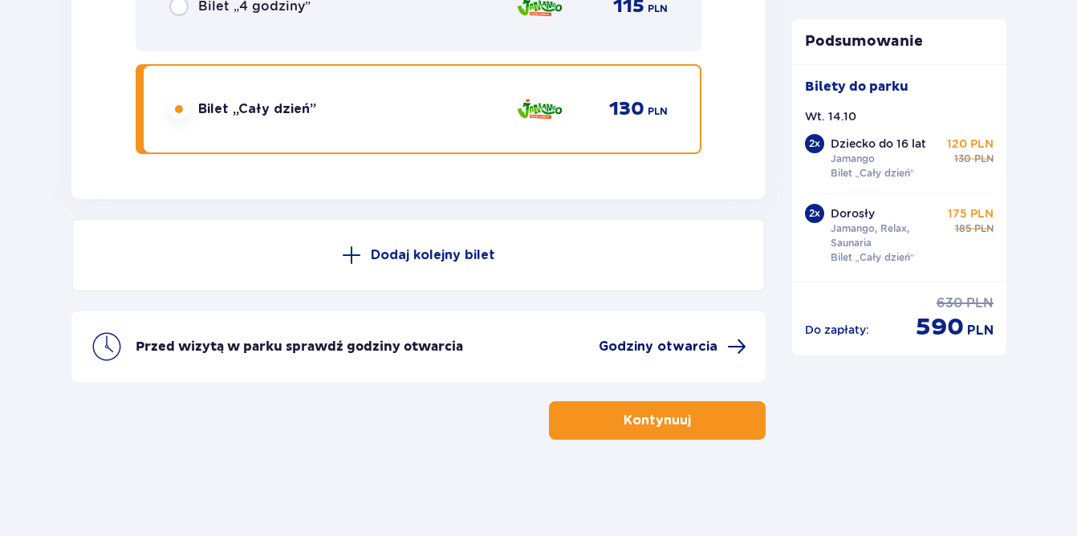
click at [741, 354] on span at bounding box center [736, 346] width 19 height 19
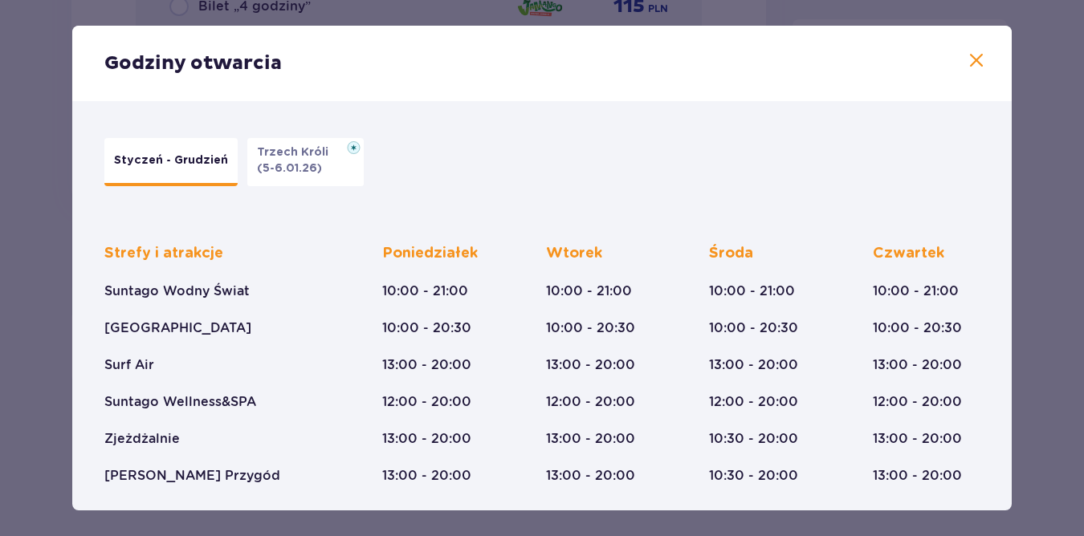
click at [980, 60] on span at bounding box center [976, 60] width 19 height 19
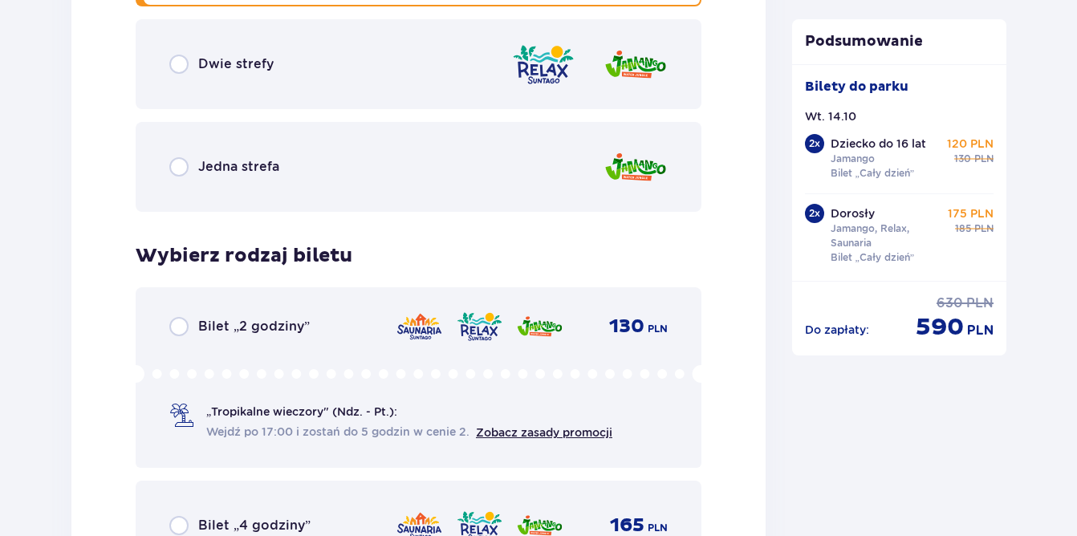
scroll to position [3688, 0]
